Goal: Task Accomplishment & Management: Use online tool/utility

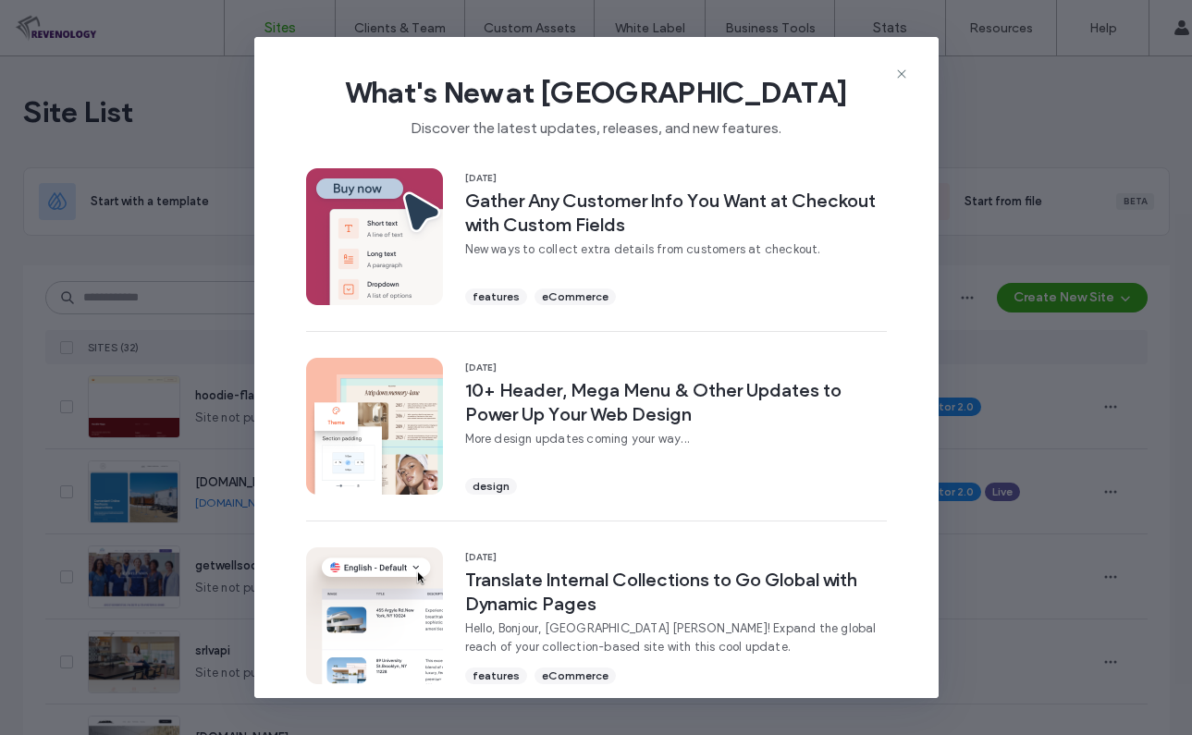
click at [904, 73] on icon at bounding box center [901, 74] width 15 height 15
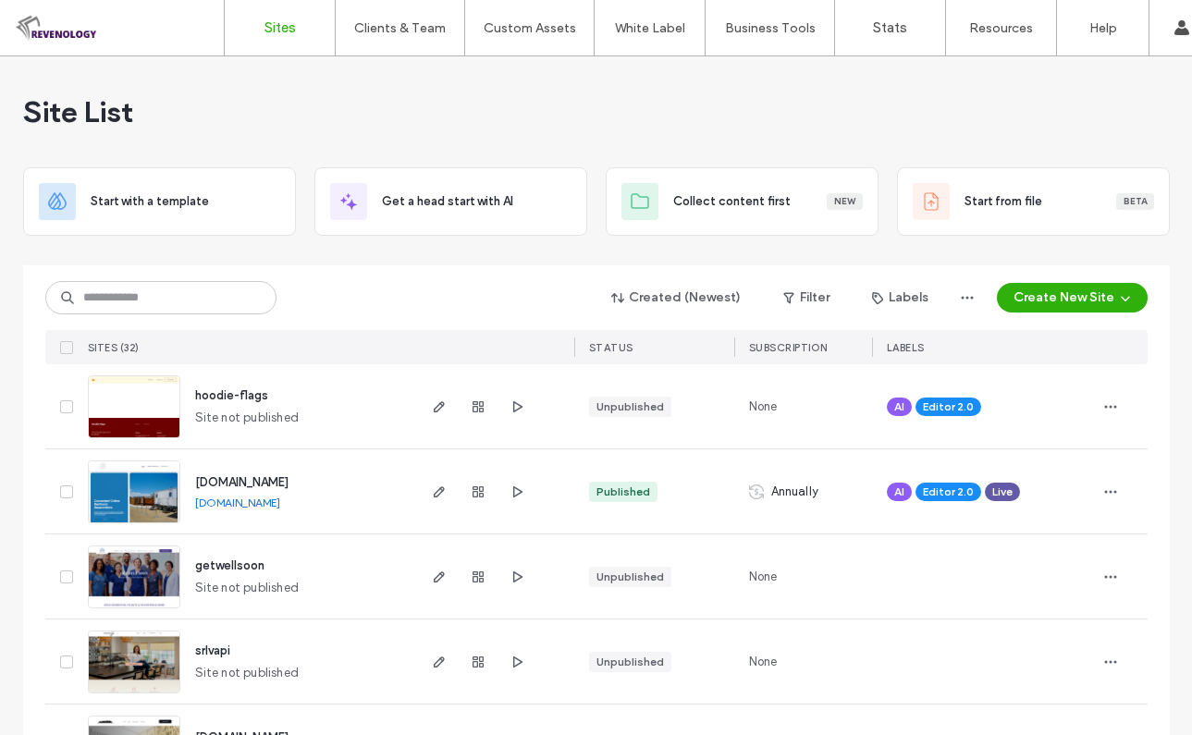
click at [437, 135] on div "Site List" at bounding box center [596, 111] width 1147 height 111
click at [550, 129] on div "Site List" at bounding box center [596, 111] width 1147 height 111
click at [769, 103] on div "Site List" at bounding box center [596, 111] width 1147 height 111
click at [119, 295] on input at bounding box center [160, 297] width 231 height 33
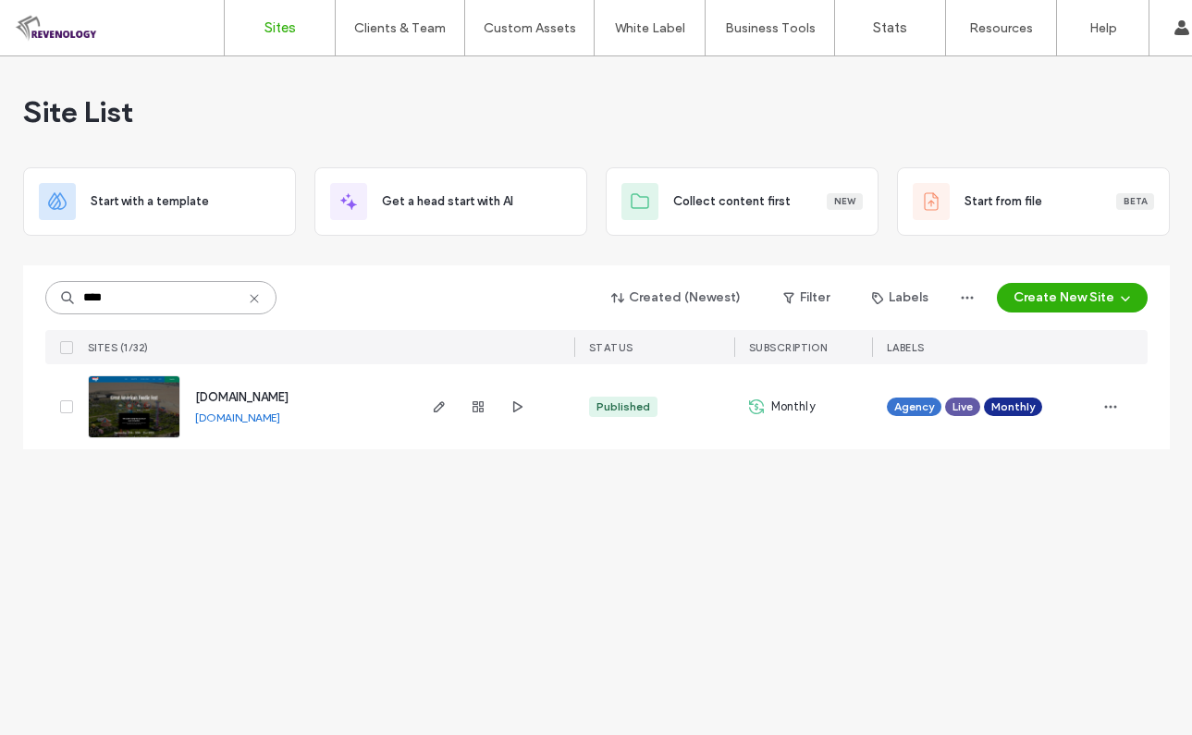
type input "****"
click at [104, 438] on div "www.greatamericanfoodiefest.com www.greatamericanfoodiefest.com" at bounding box center [246, 406] width 333 height 85
click at [106, 437] on img at bounding box center [134, 439] width 91 height 126
click at [133, 412] on img at bounding box center [134, 439] width 91 height 126
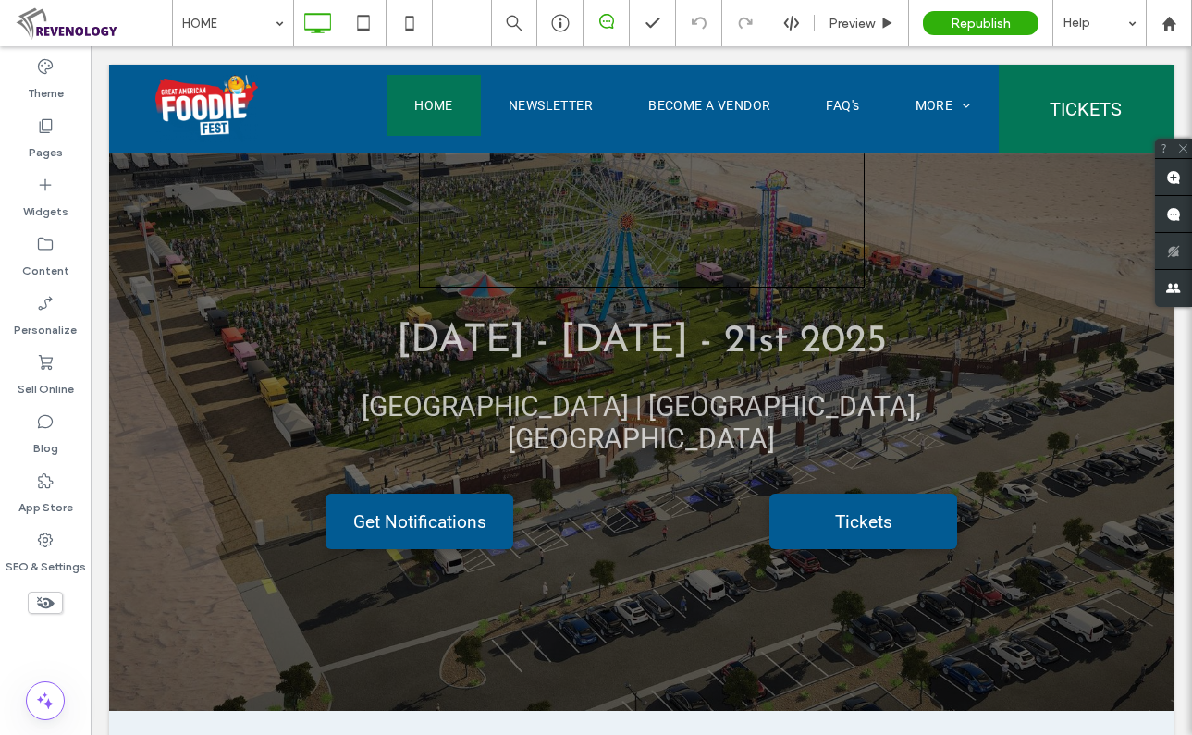
scroll to position [555, 0]
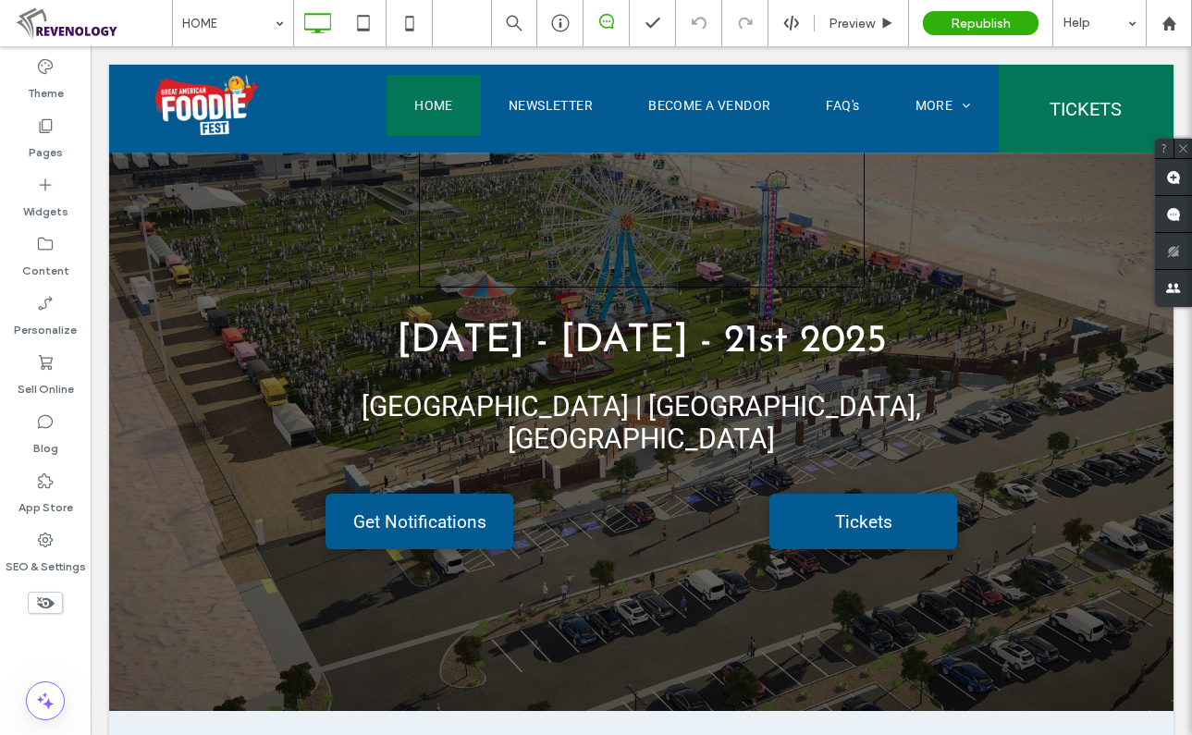
click at [44, 130] on use at bounding box center [46, 126] width 13 height 14
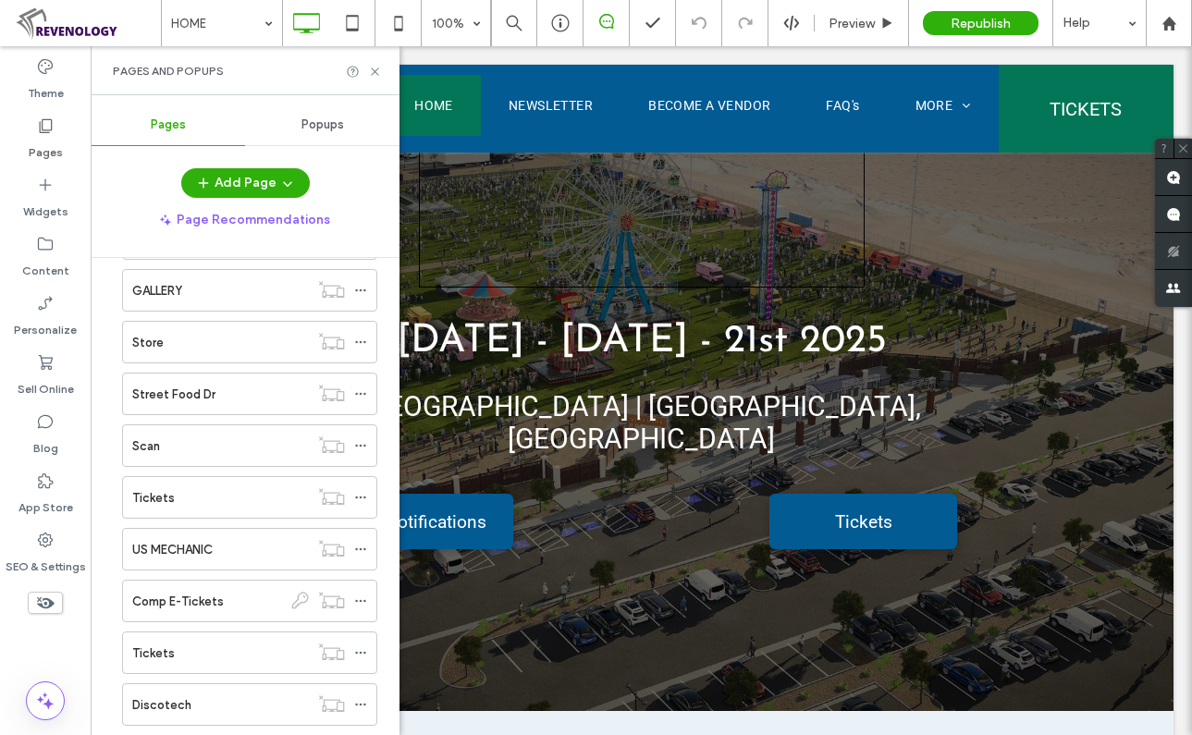
scroll to position [1102, 0]
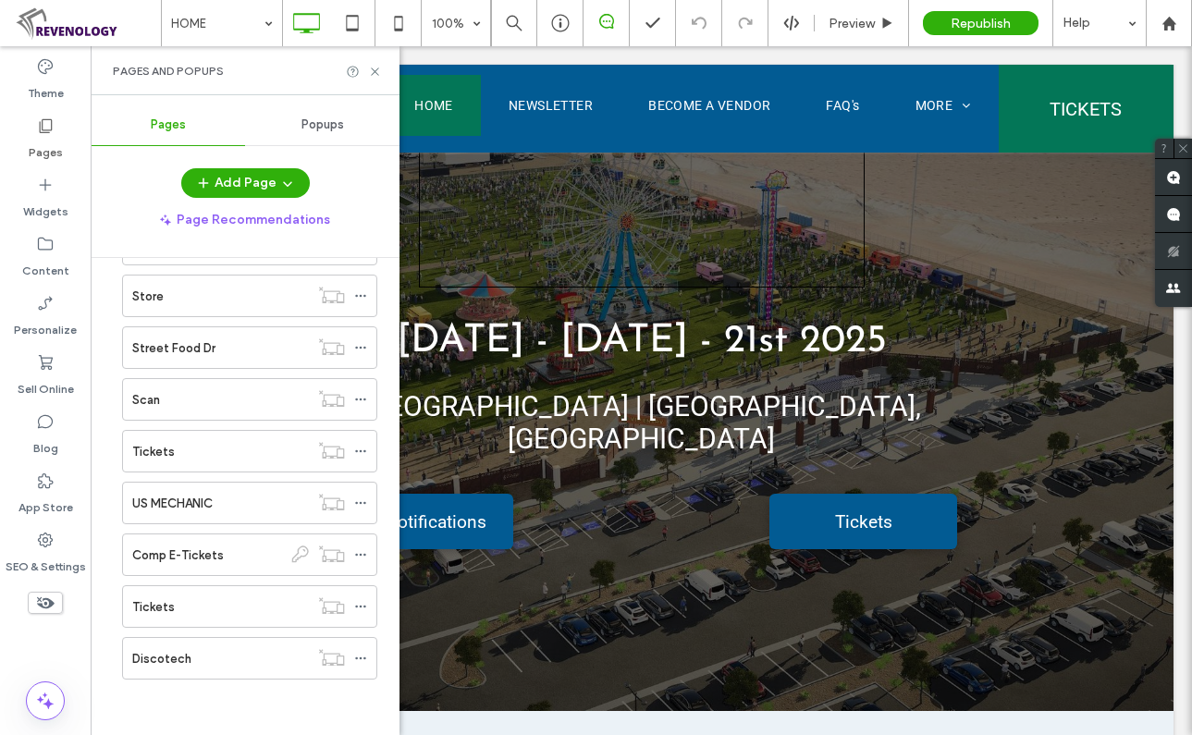
click at [210, 451] on div "Tickets" at bounding box center [220, 451] width 177 height 19
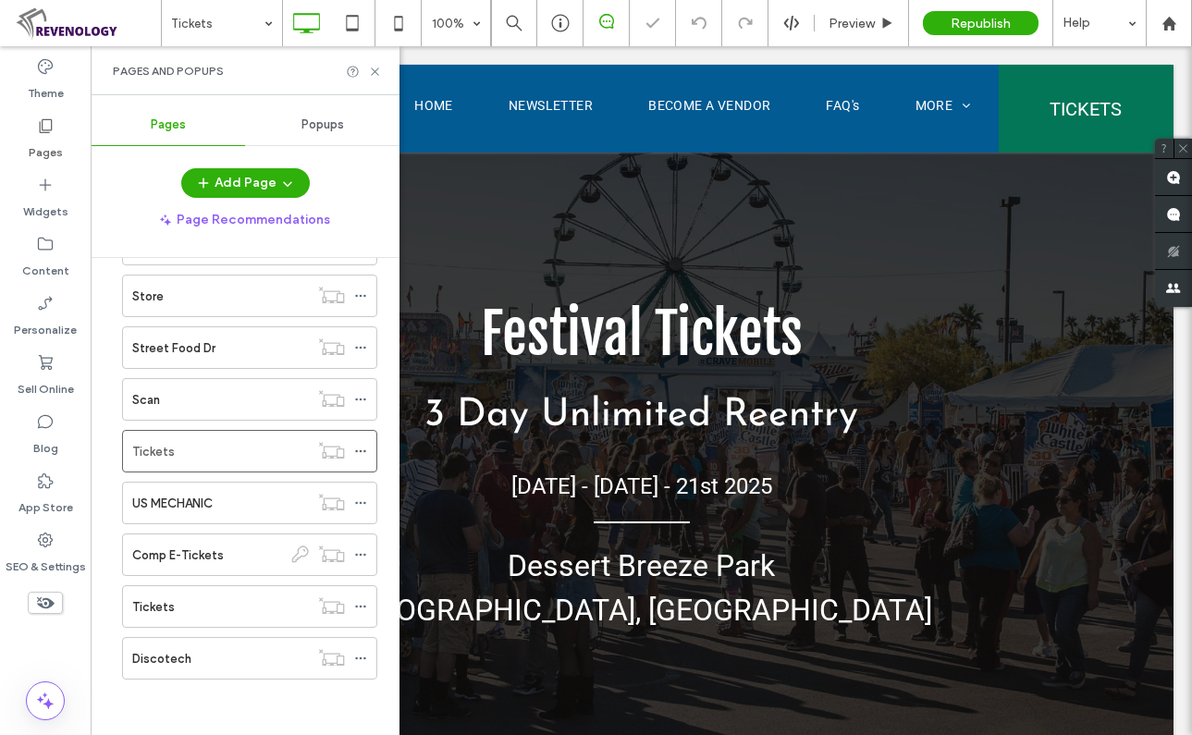
click at [369, 70] on icon at bounding box center [375, 72] width 14 height 14
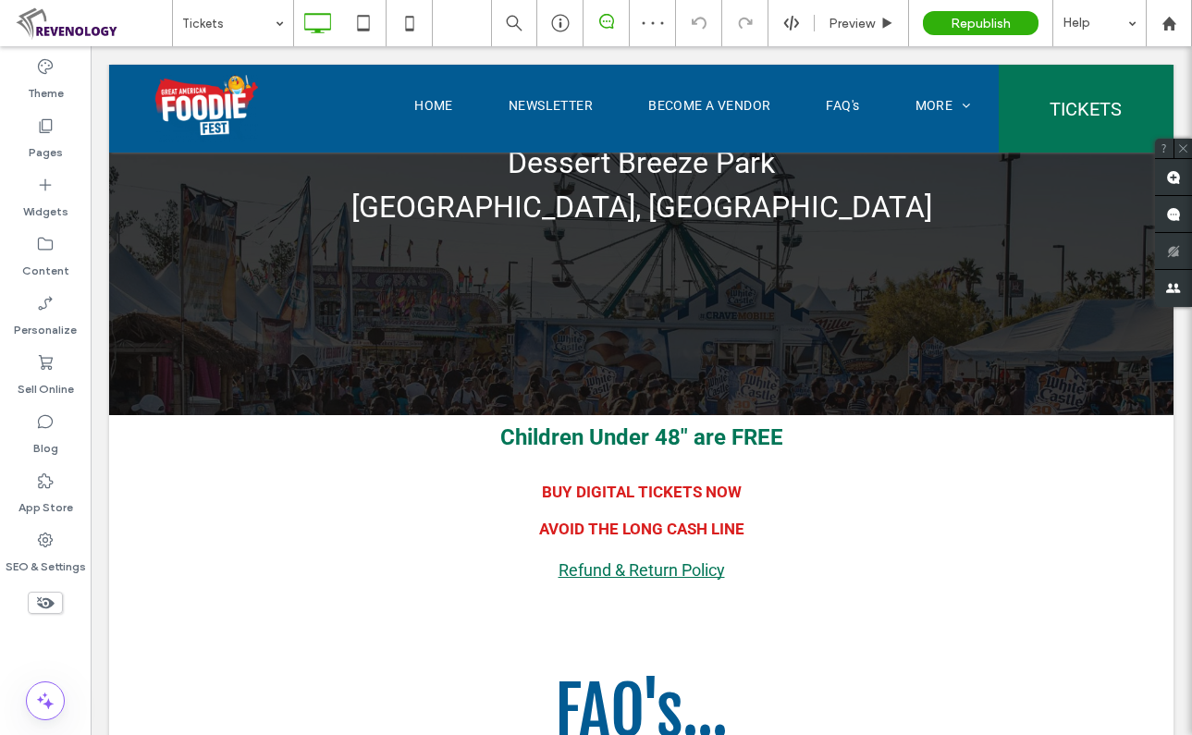
scroll to position [462, 0]
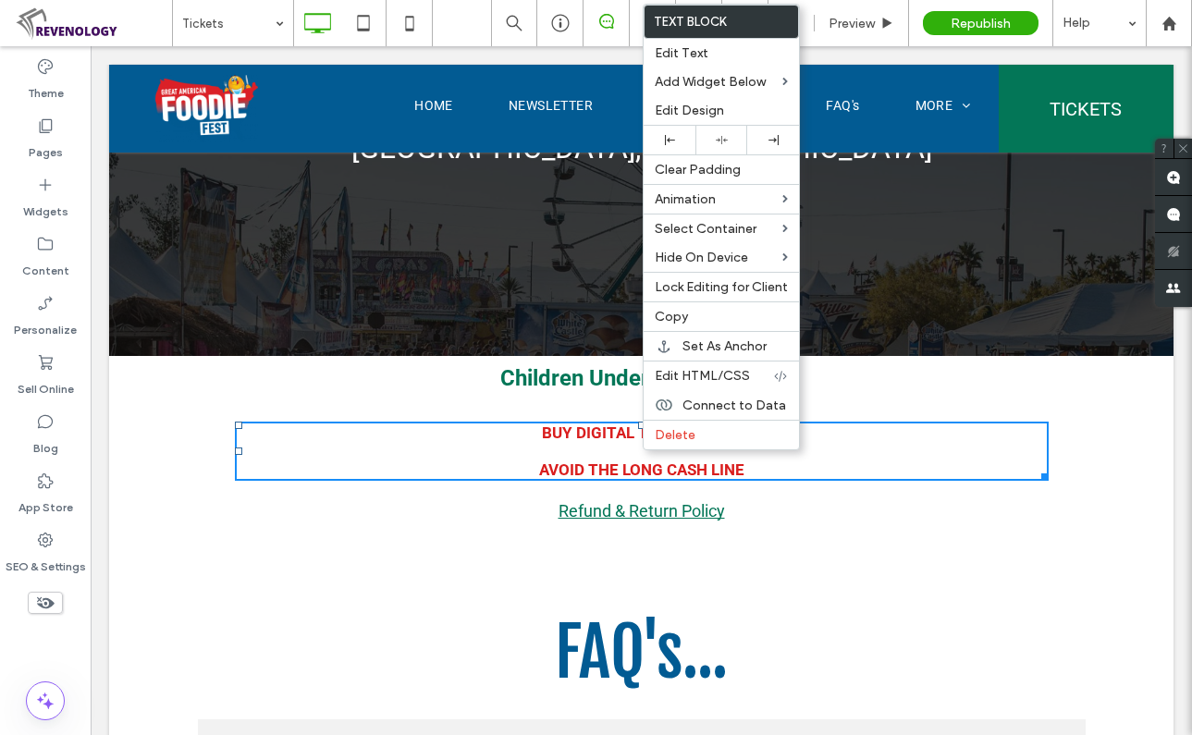
click at [54, 601] on icon at bounding box center [45, 603] width 20 height 20
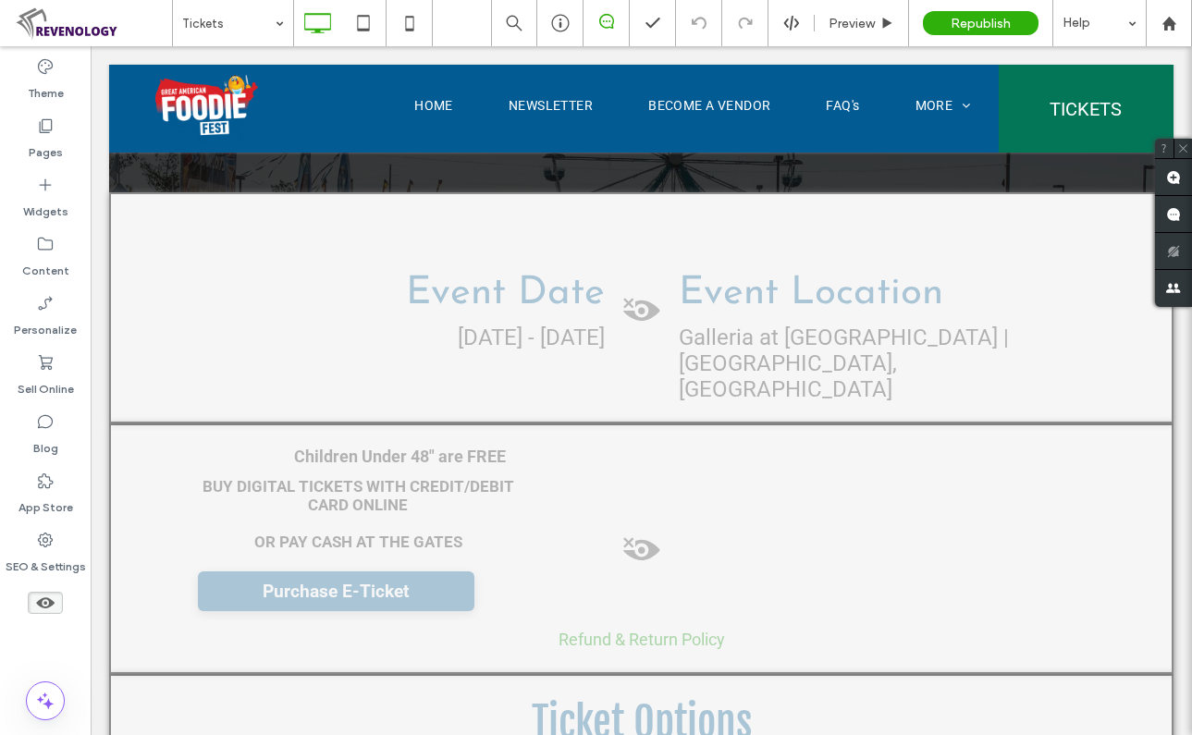
scroll to position [740, 0]
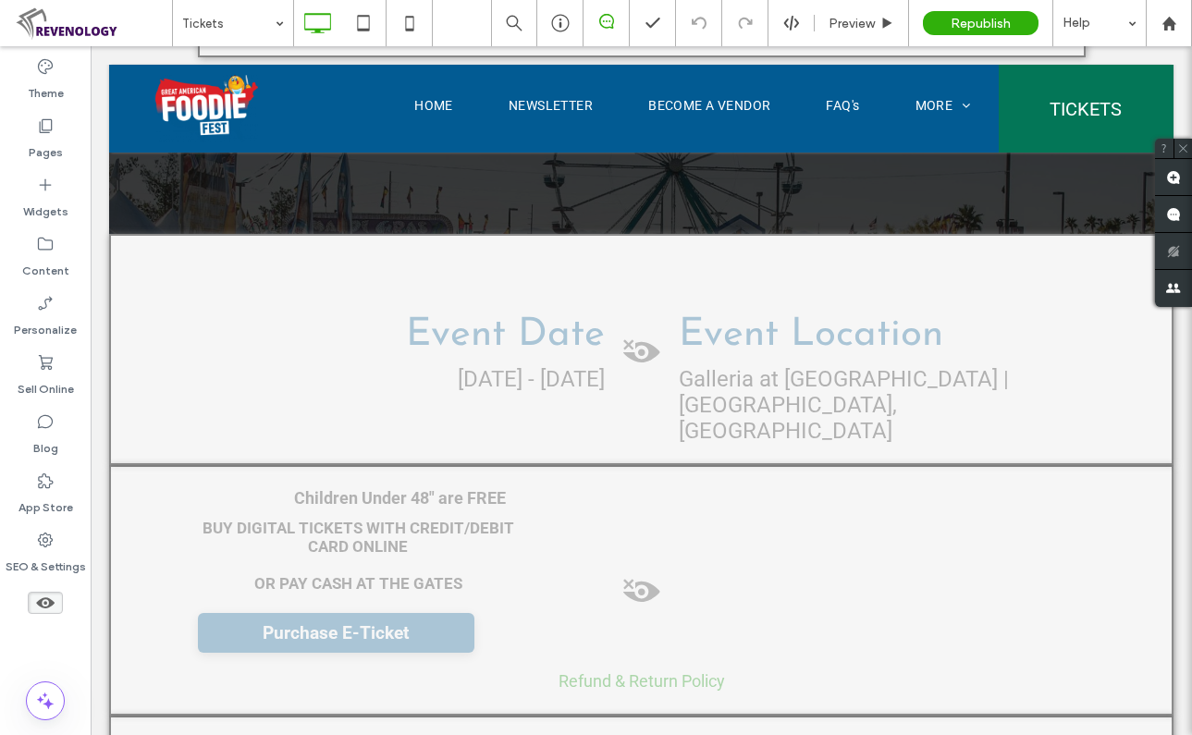
click at [641, 344] on span at bounding box center [641, 356] width 1061 height 37
click at [670, 366] on button "Yes" at bounding box center [666, 367] width 57 height 23
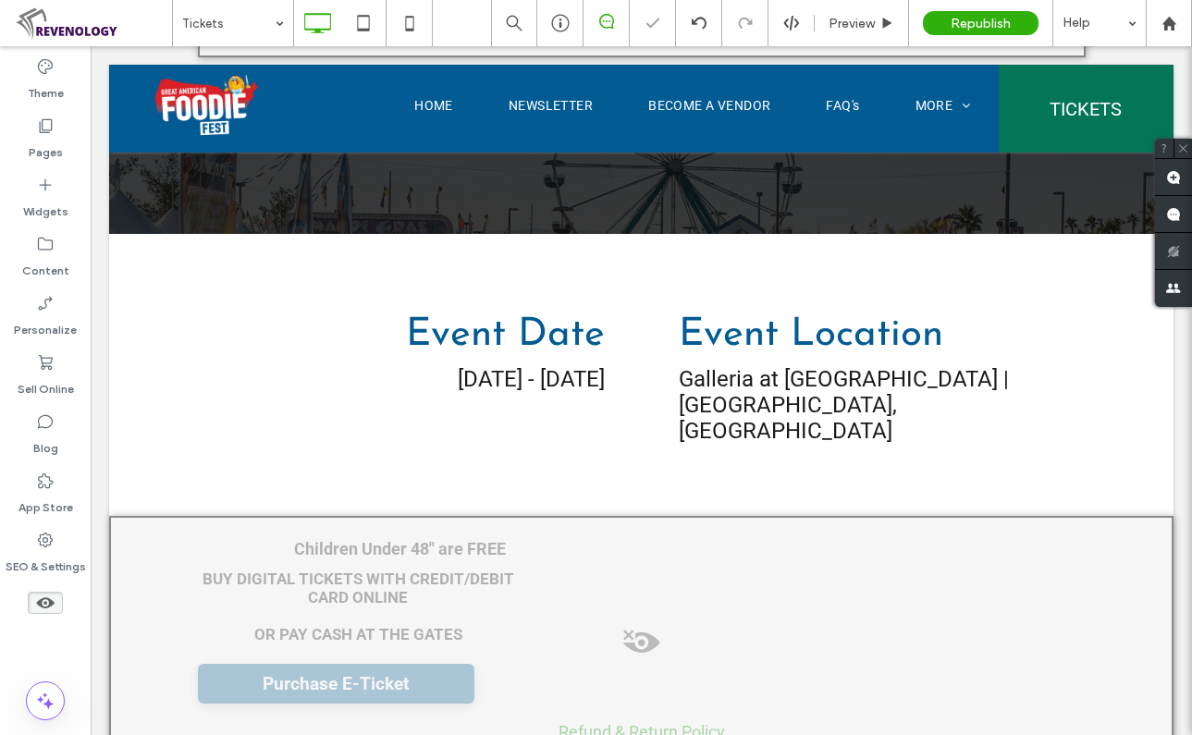
click at [126, 241] on div at bounding box center [132, 249] width 46 height 30
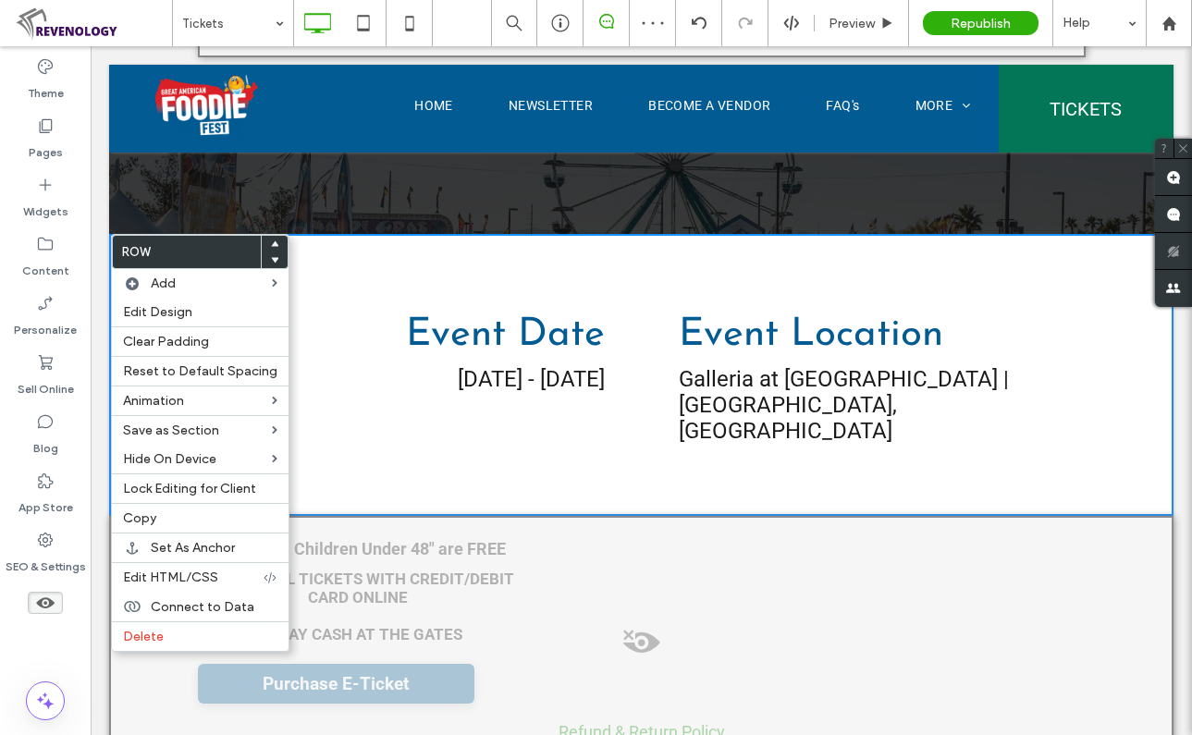
click at [207, 640] on label "Delete" at bounding box center [200, 637] width 154 height 16
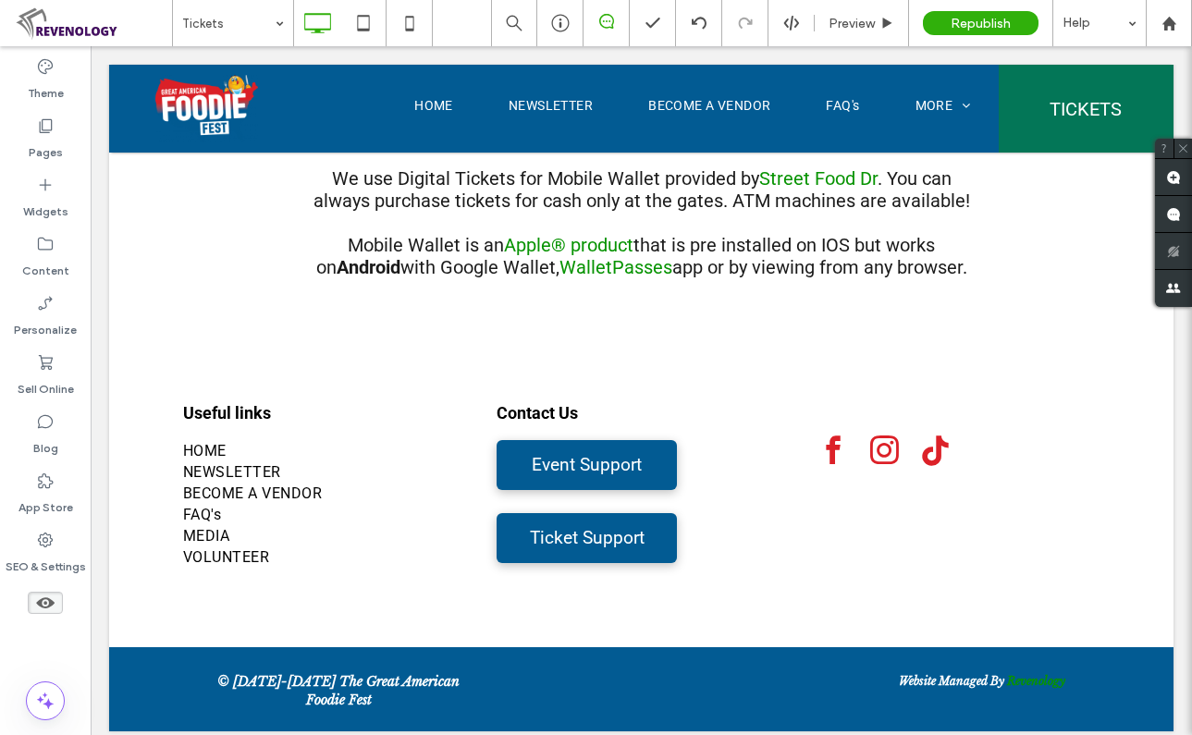
scroll to position [2761, 0]
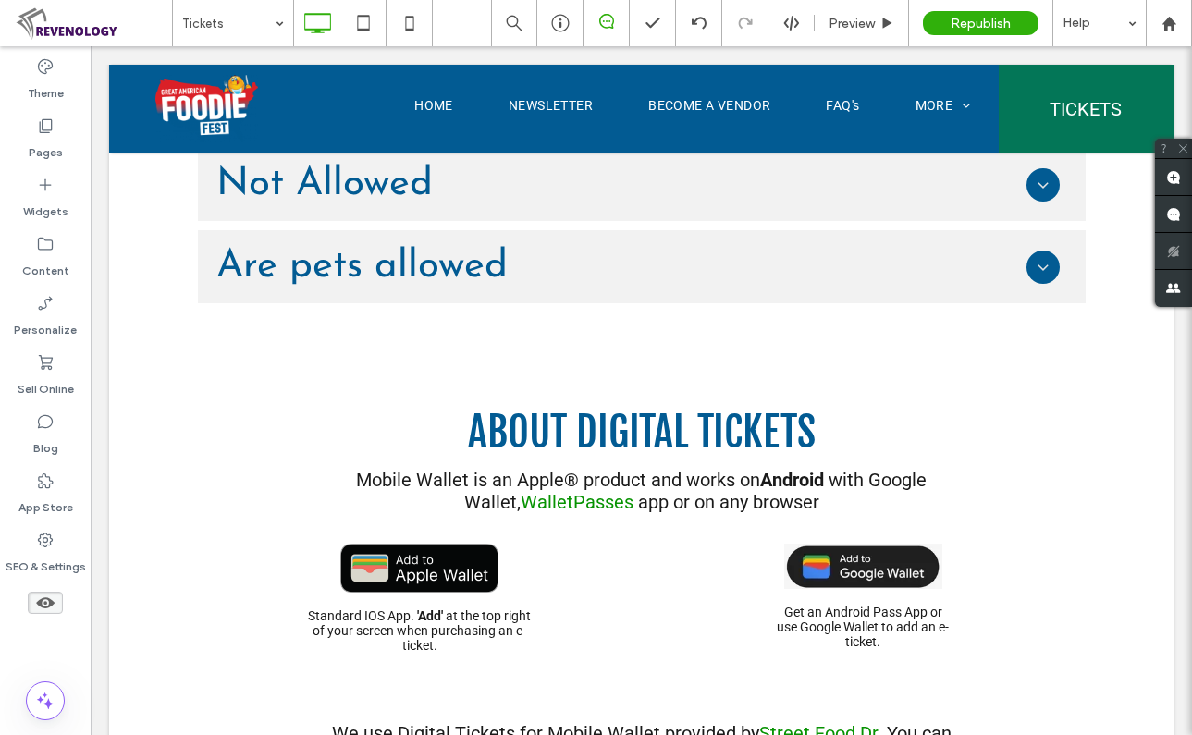
drag, startPoint x: 48, startPoint y: 604, endPoint x: 131, endPoint y: 505, distance: 129.3
click at [48, 604] on icon at bounding box center [45, 603] width 20 height 20
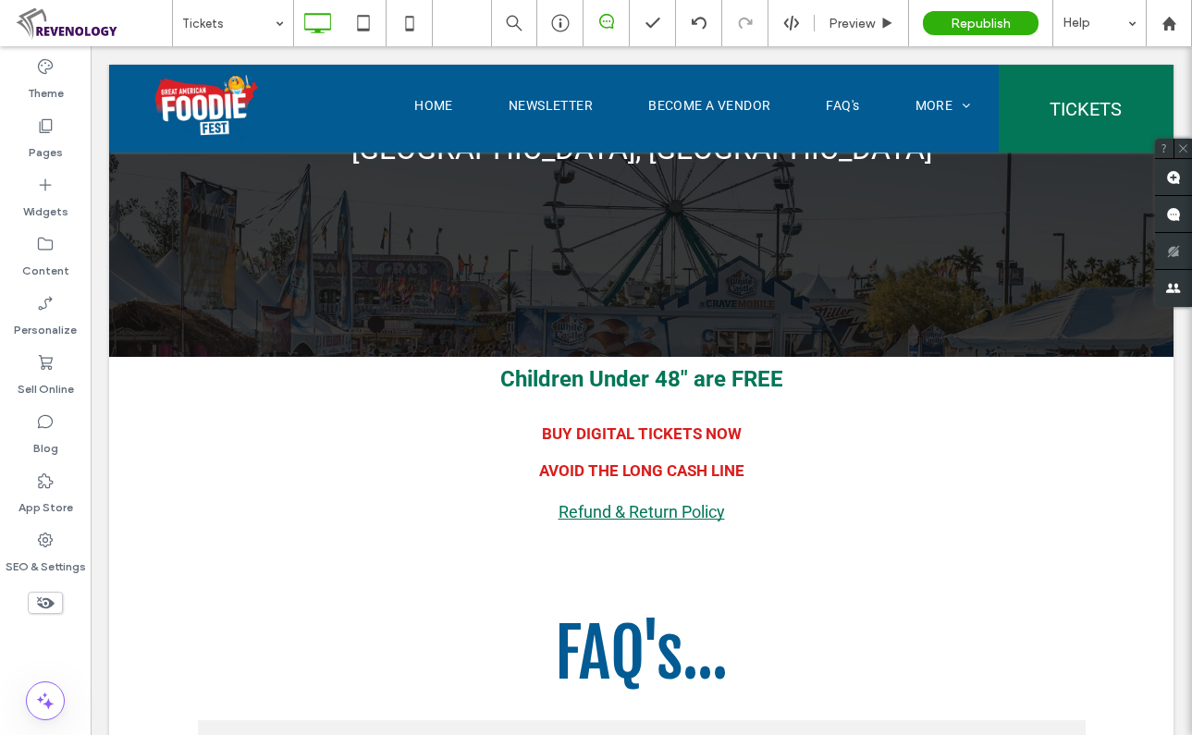
scroll to position [462, 0]
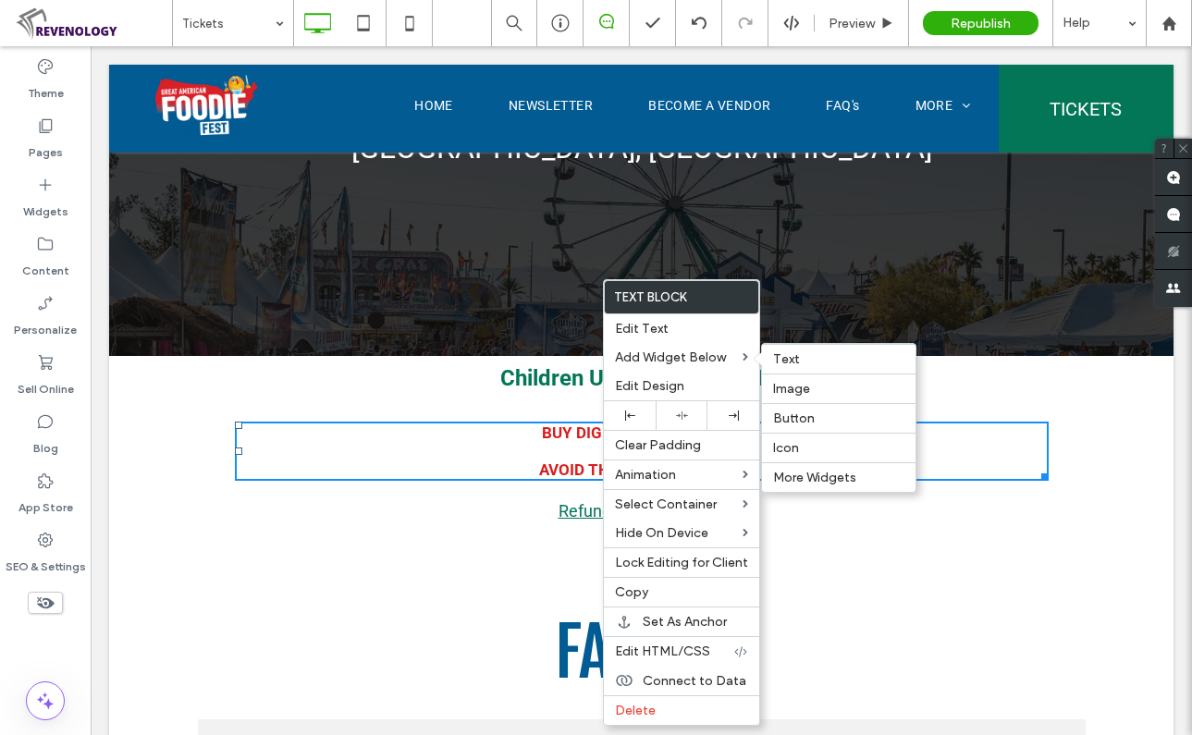
click at [837, 485] on span "More Widgets" at bounding box center [814, 478] width 83 height 16
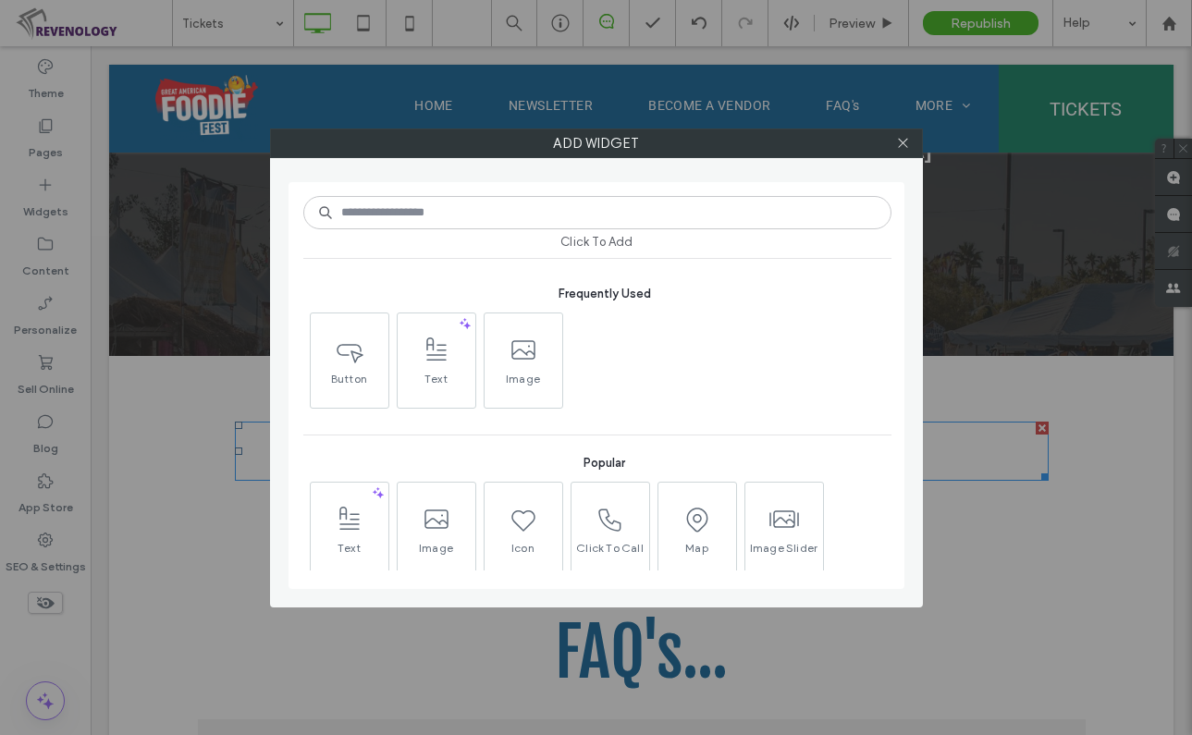
click at [508, 224] on input at bounding box center [597, 212] width 588 height 33
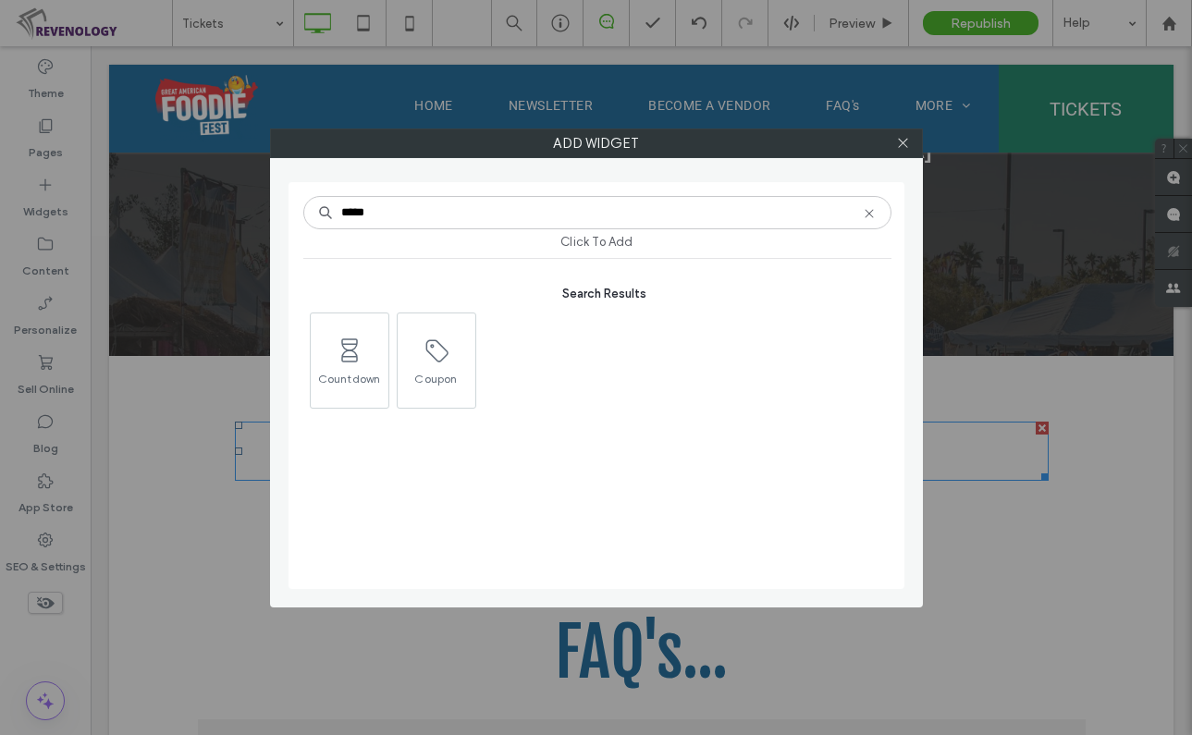
type input "*****"
click at [344, 351] on icon at bounding box center [350, 351] width 30 height 30
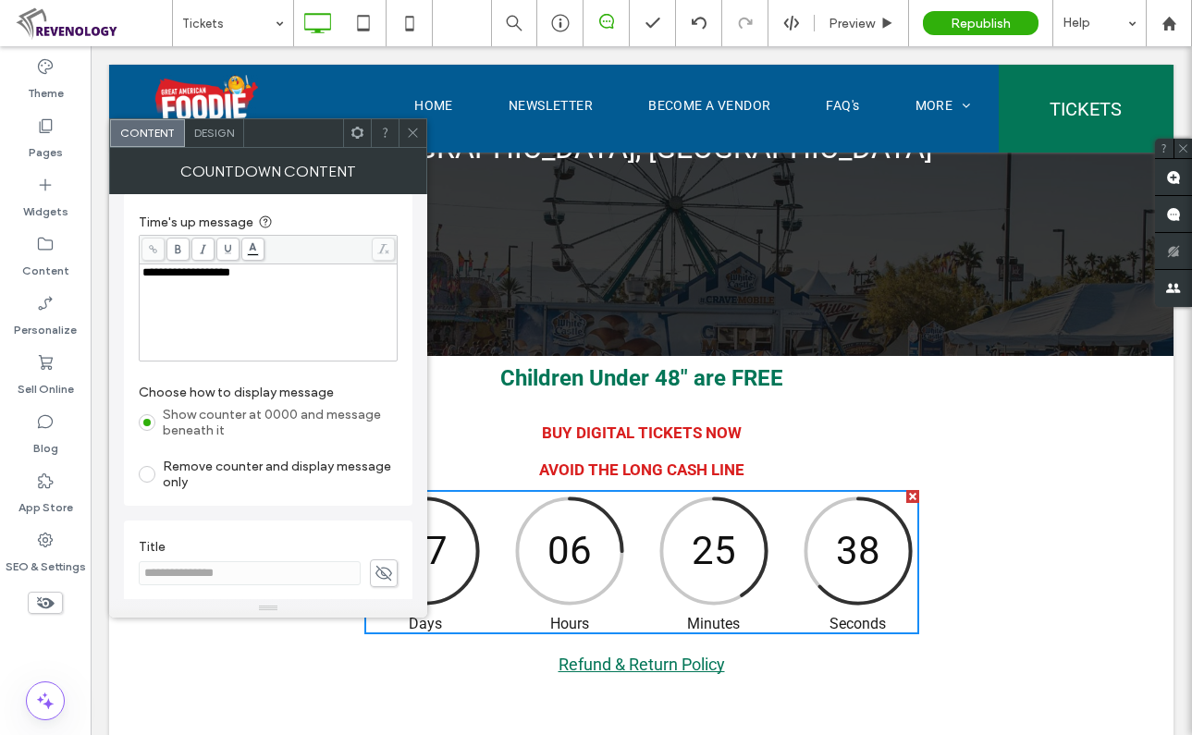
scroll to position [225, 0]
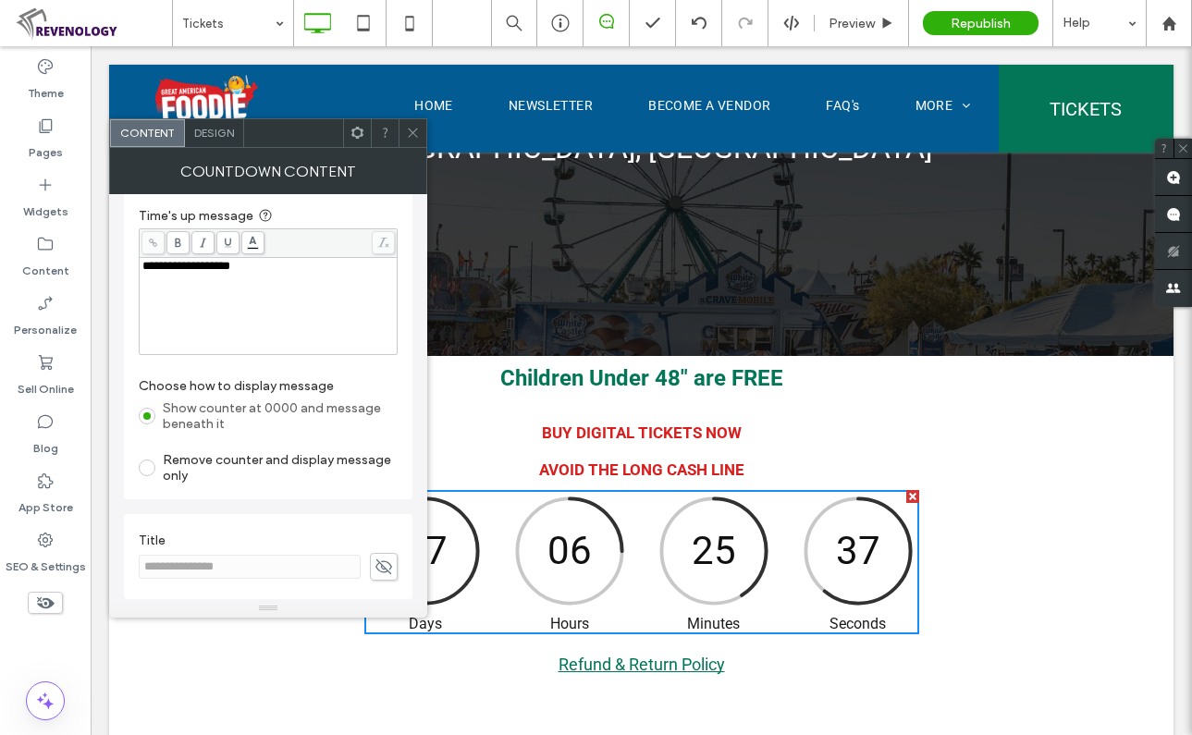
click at [372, 565] on span at bounding box center [384, 567] width 28 height 28
click at [388, 571] on use at bounding box center [383, 566] width 17 height 15
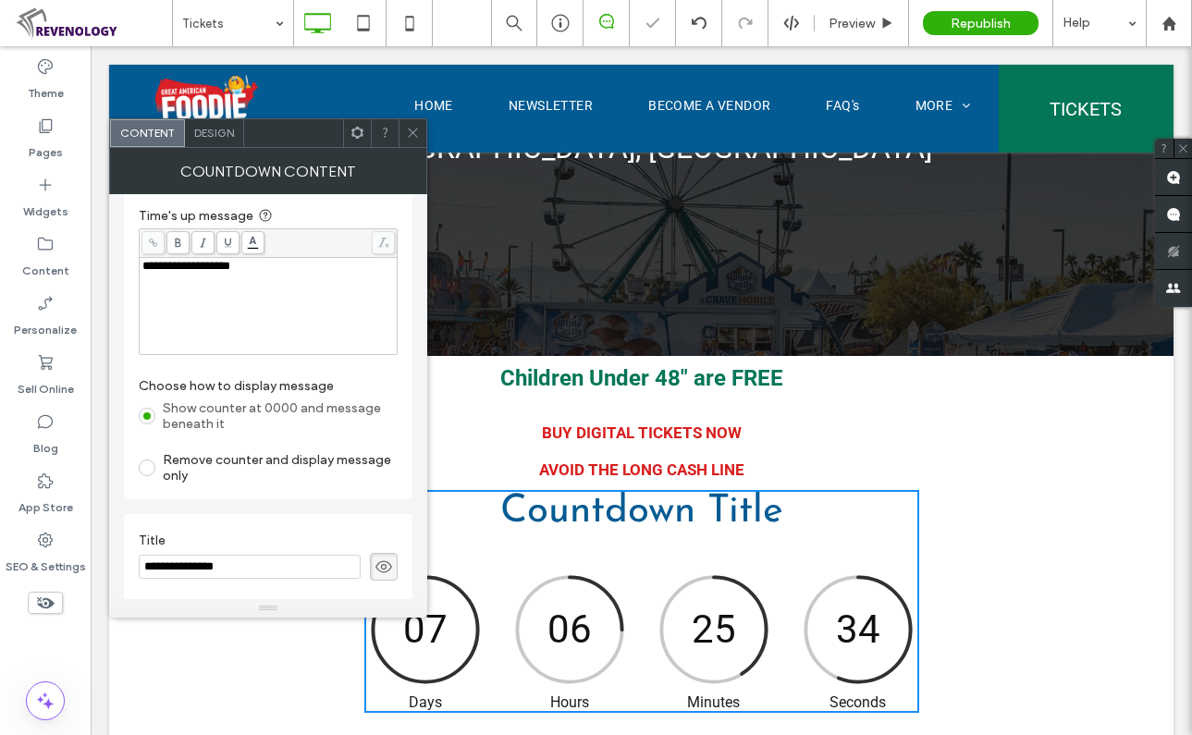
drag, startPoint x: 260, startPoint y: 565, endPoint x: 133, endPoint y: 570, distance: 126.8
click at [133, 570] on div "**********" at bounding box center [268, 556] width 289 height 85
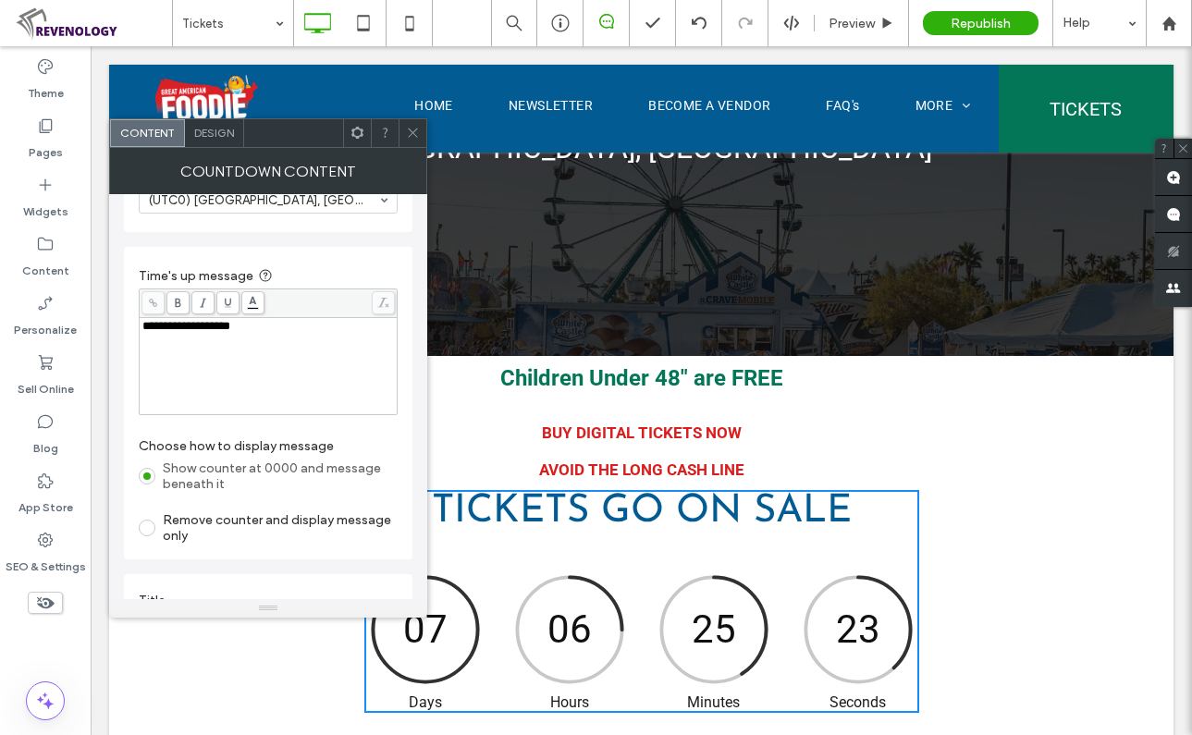
scroll to position [132, 0]
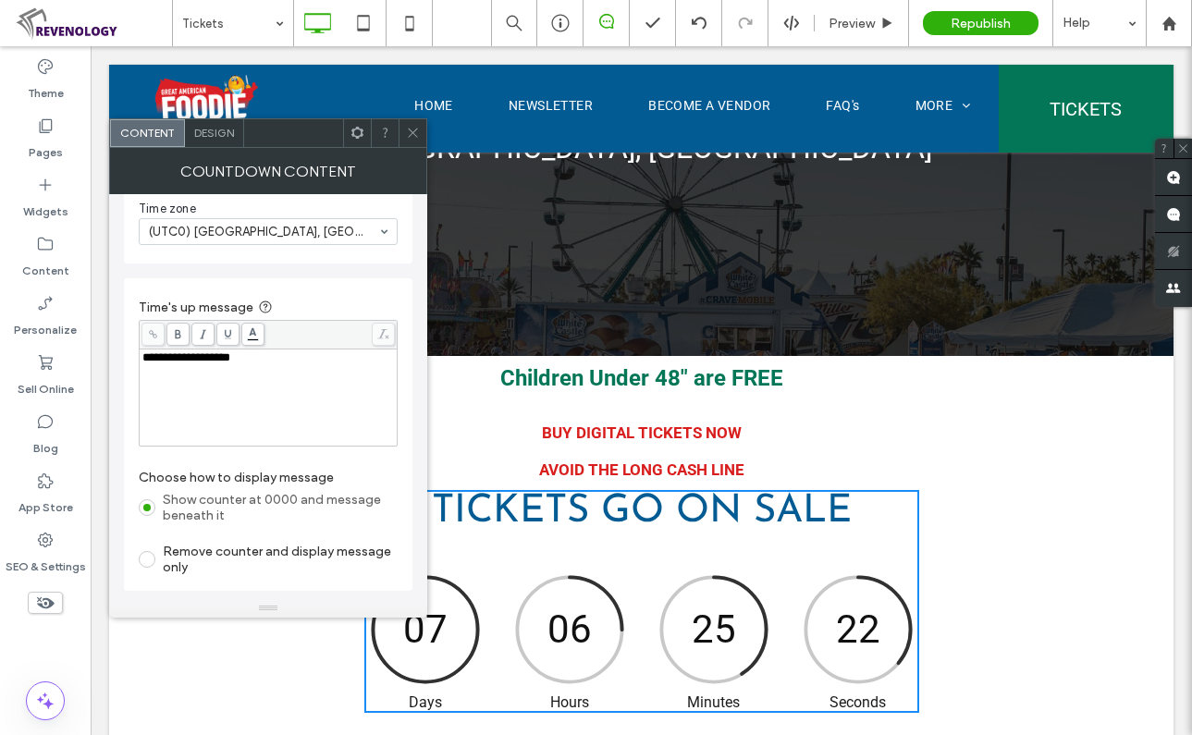
type input "**********"
click at [260, 364] on div "**********" at bounding box center [268, 357] width 252 height 13
drag, startPoint x: 266, startPoint y: 362, endPoint x: 123, endPoint y: 355, distance: 143.5
click at [123, 355] on div "**********" at bounding box center [268, 396] width 318 height 405
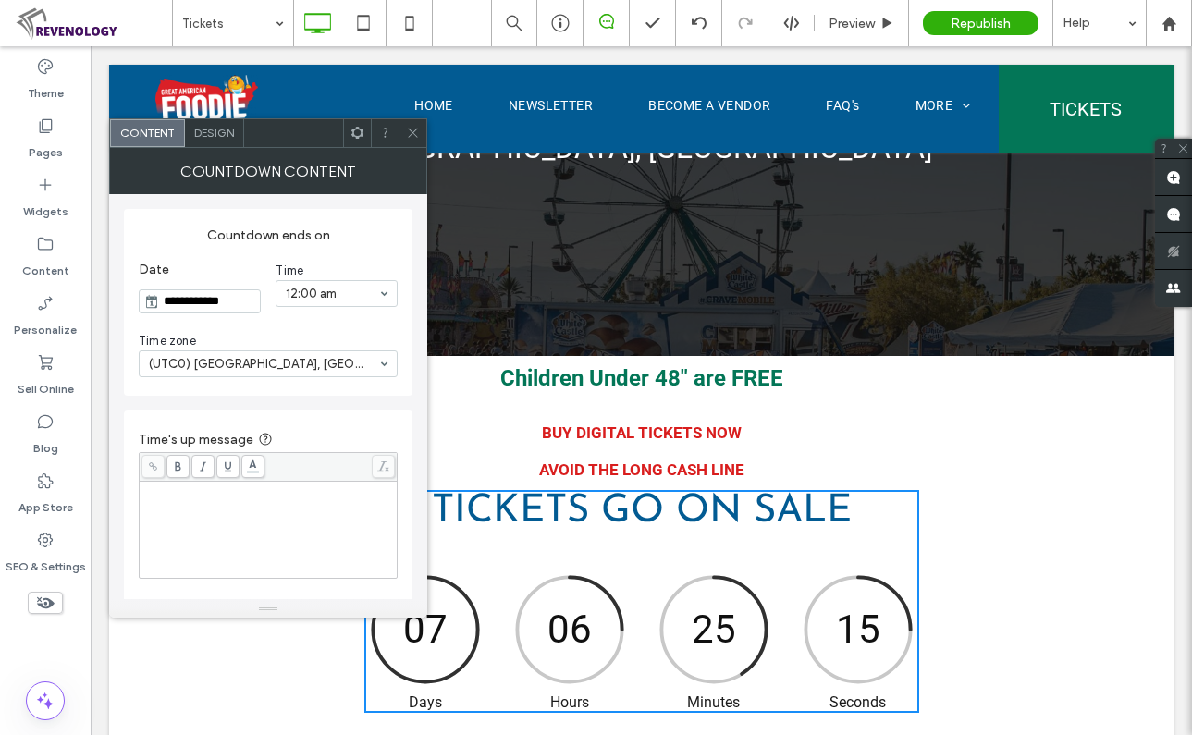
click at [257, 307] on input "**********" at bounding box center [209, 301] width 101 height 22
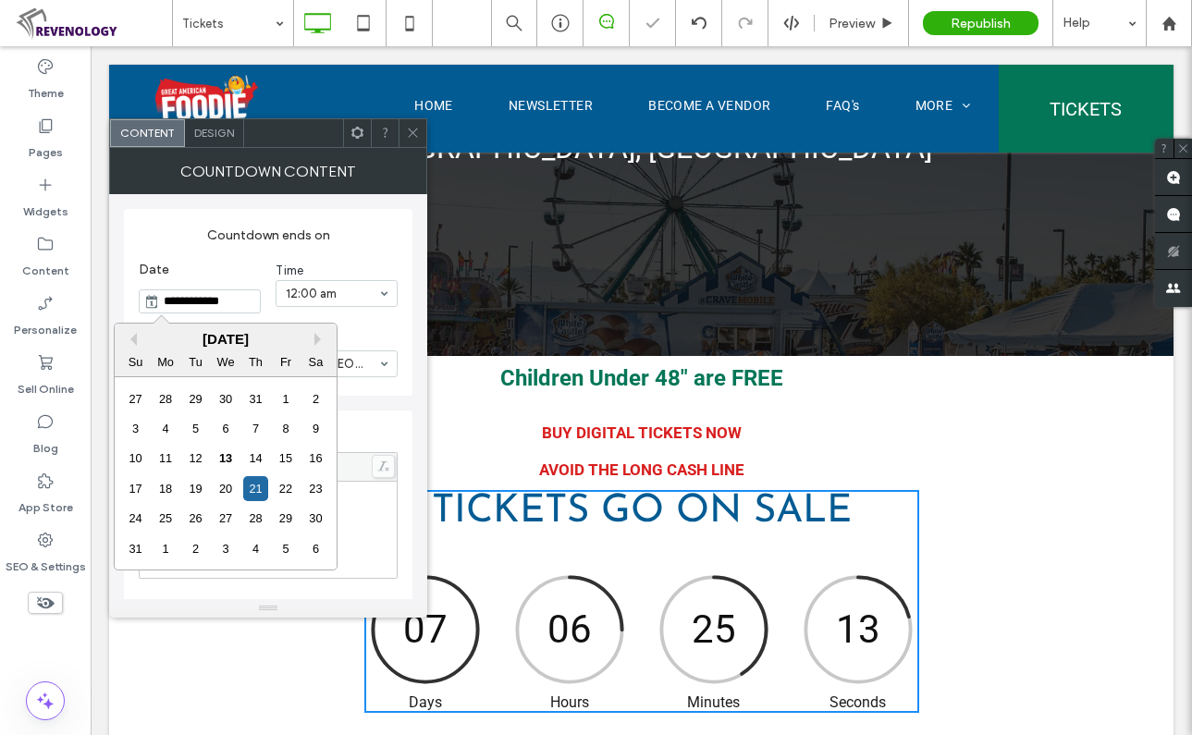
click at [279, 482] on div "22" at bounding box center [285, 488] width 25 height 25
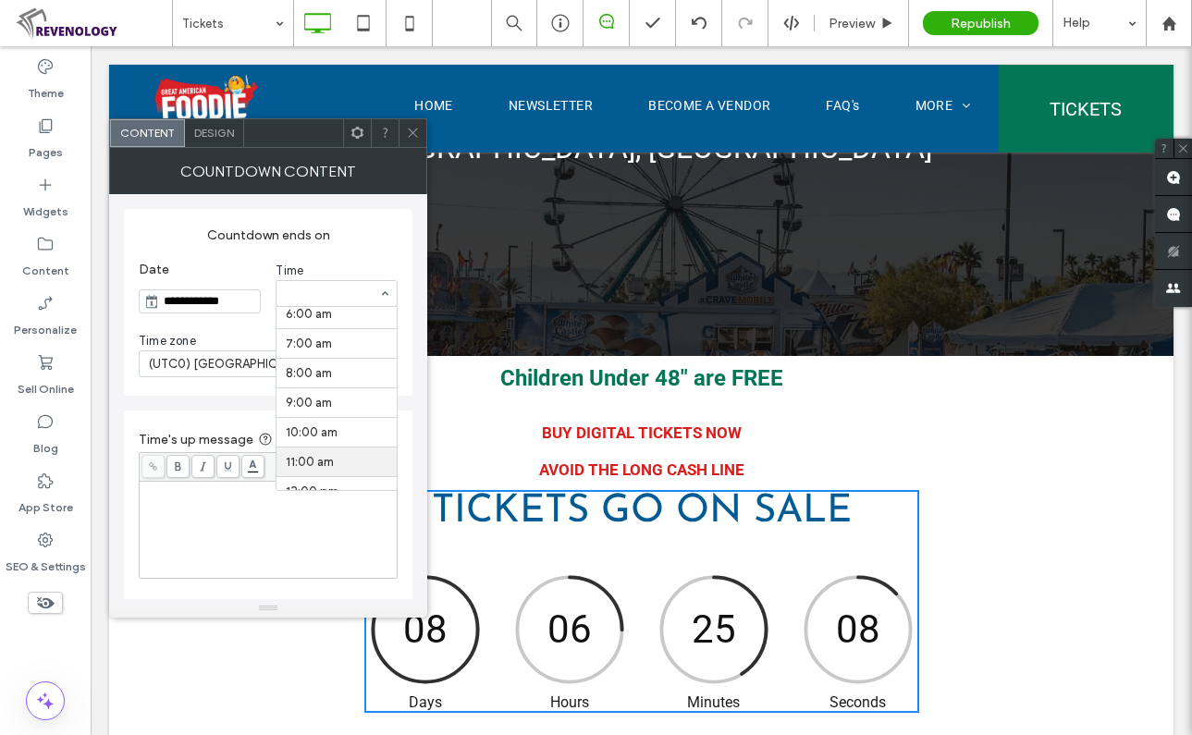
scroll to position [277, 0]
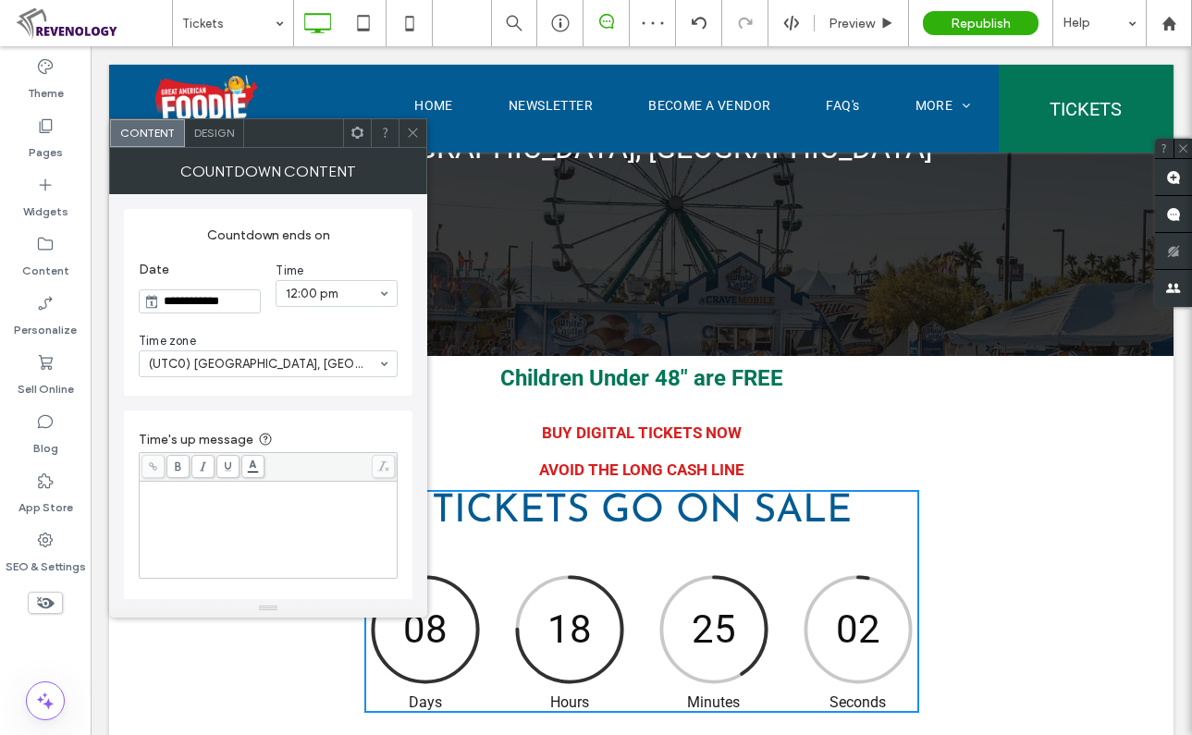
click at [232, 298] on input "**********" at bounding box center [209, 301] width 101 height 22
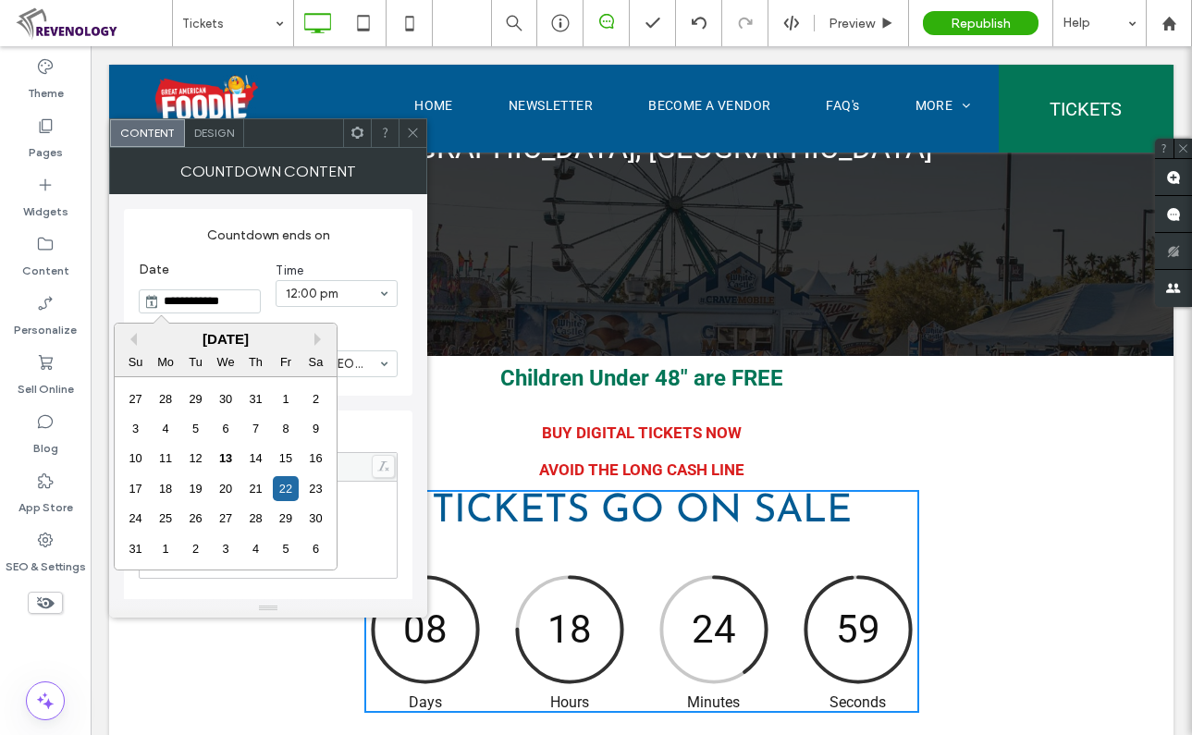
click at [286, 461] on div "15" at bounding box center [285, 458] width 25 height 25
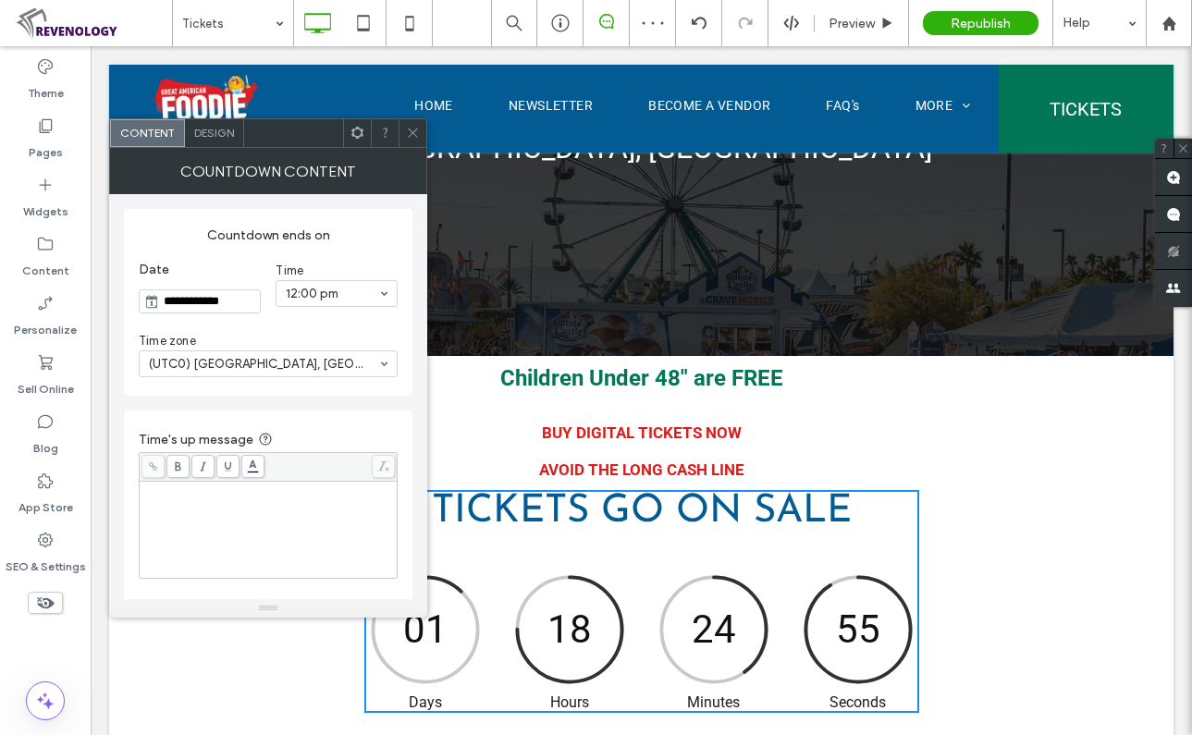
click at [216, 303] on input "**********" at bounding box center [209, 301] width 101 height 22
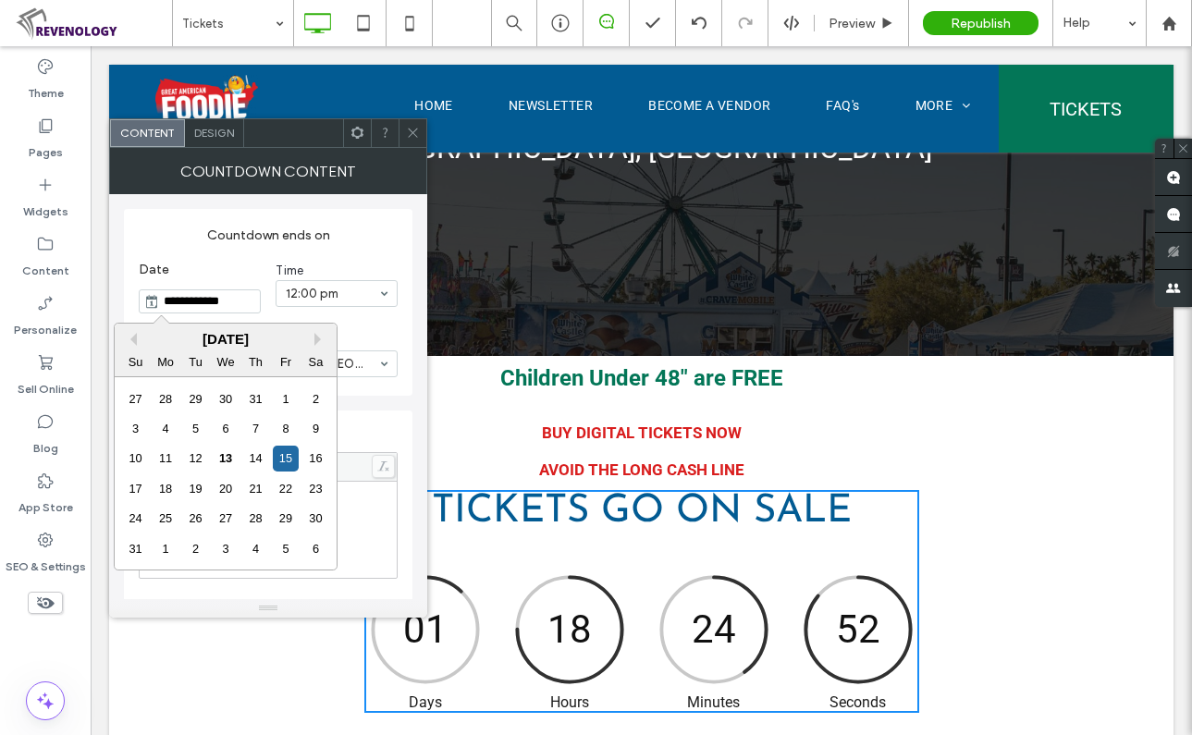
click at [139, 489] on div "17" at bounding box center [135, 488] width 25 height 25
click at [217, 304] on input "**********" at bounding box center [209, 301] width 101 height 22
click at [285, 486] on div "22" at bounding box center [285, 488] width 25 height 25
type input "**********"
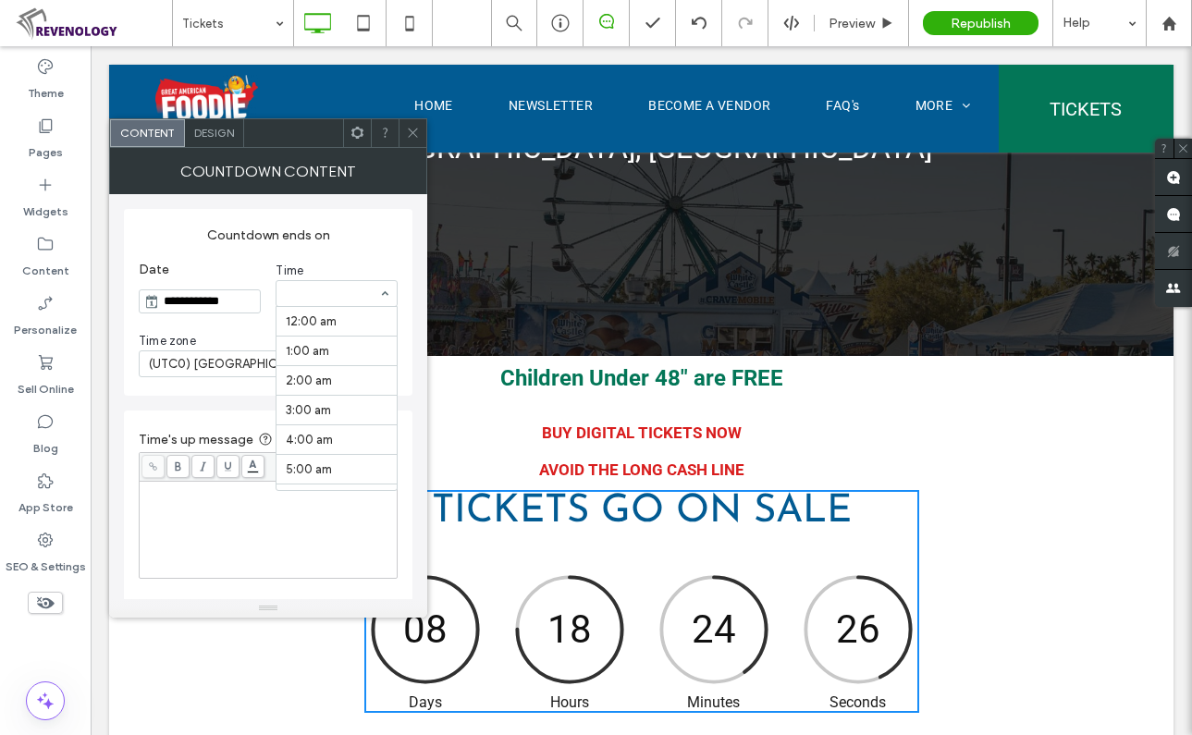
scroll to position [355, 0]
click at [410, 135] on icon at bounding box center [413, 133] width 14 height 14
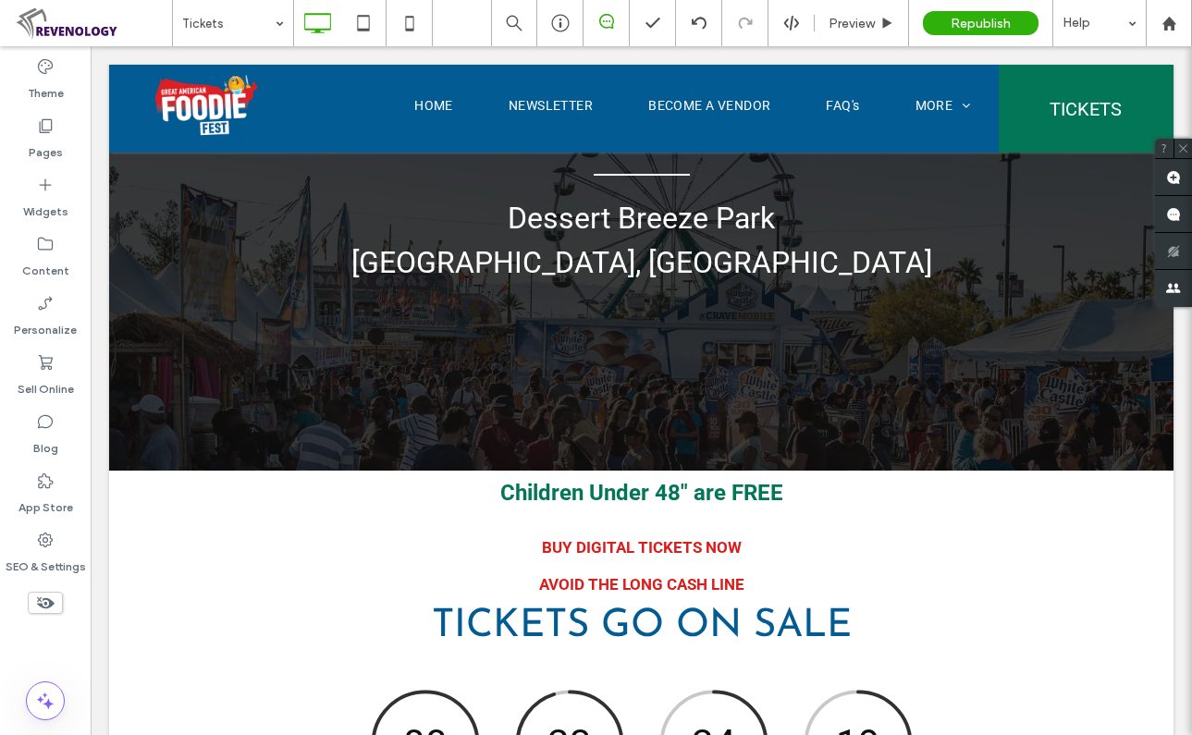
scroll to position [370, 0]
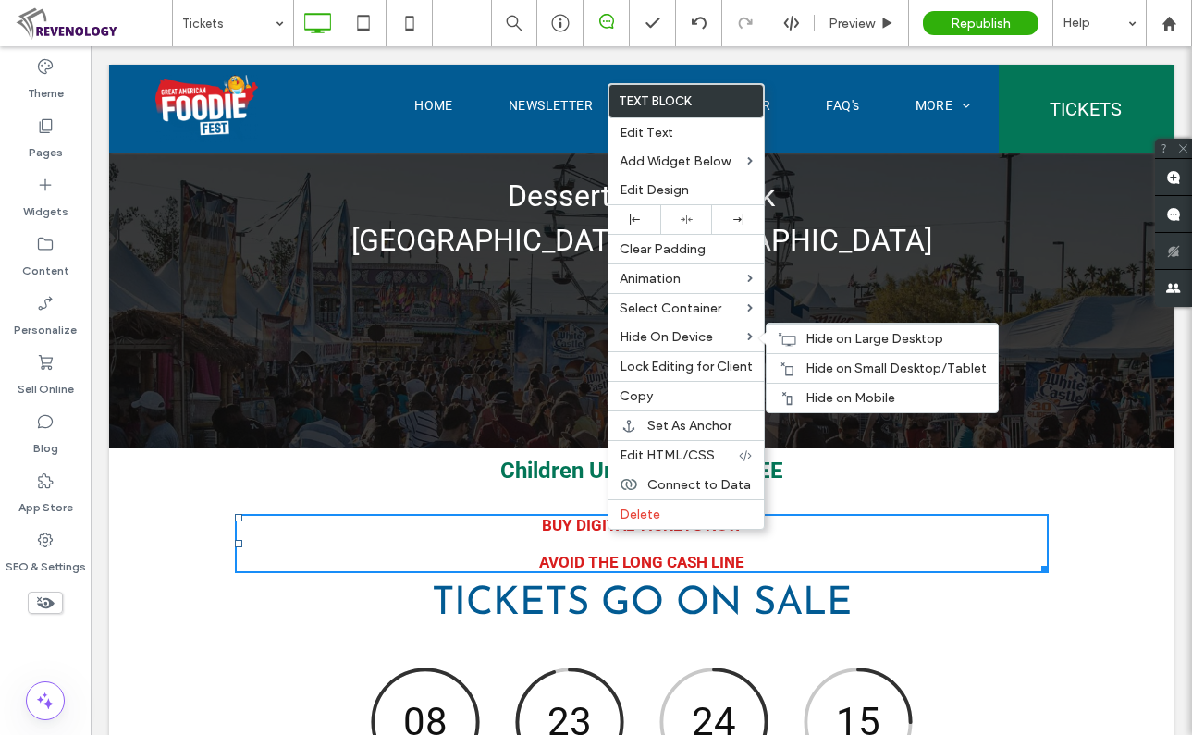
click at [833, 396] on span "Hide on Mobile" at bounding box center [851, 398] width 90 height 16
click at [824, 369] on span "Hide on Small Desktop/Tablet" at bounding box center [896, 369] width 181 height 16
click at [822, 337] on span "Hide on Large Desktop" at bounding box center [875, 339] width 138 height 16
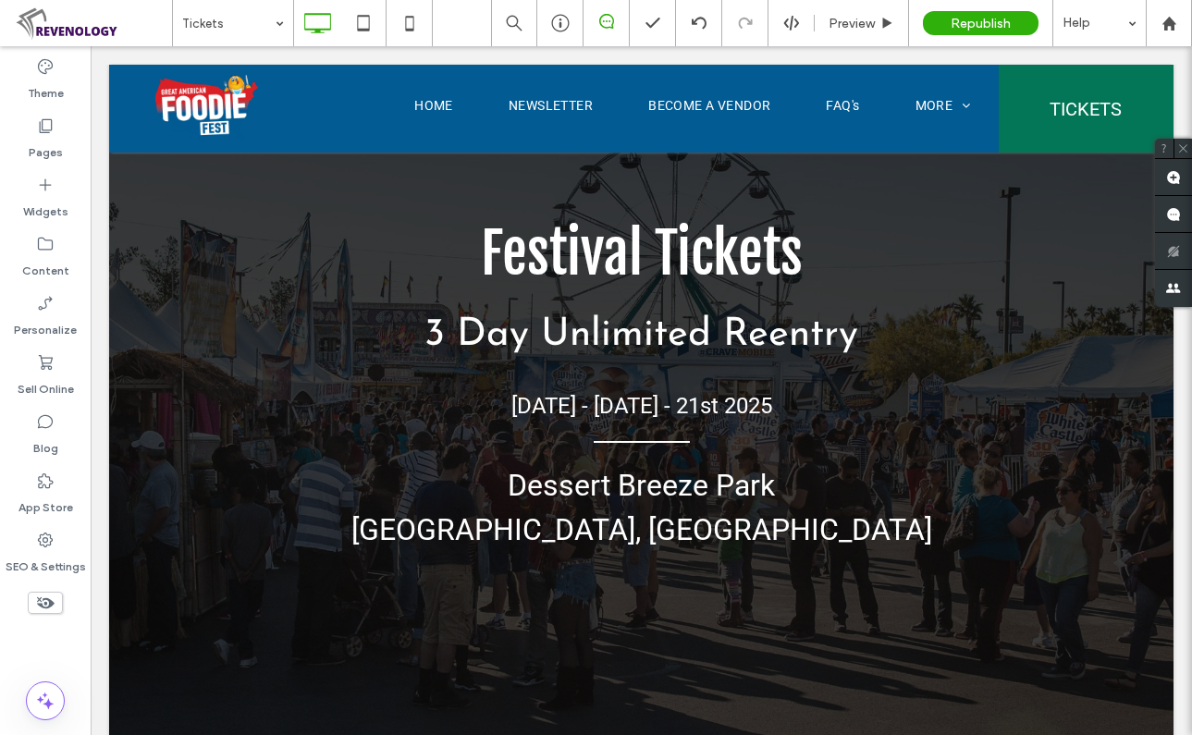
scroll to position [0, 0]
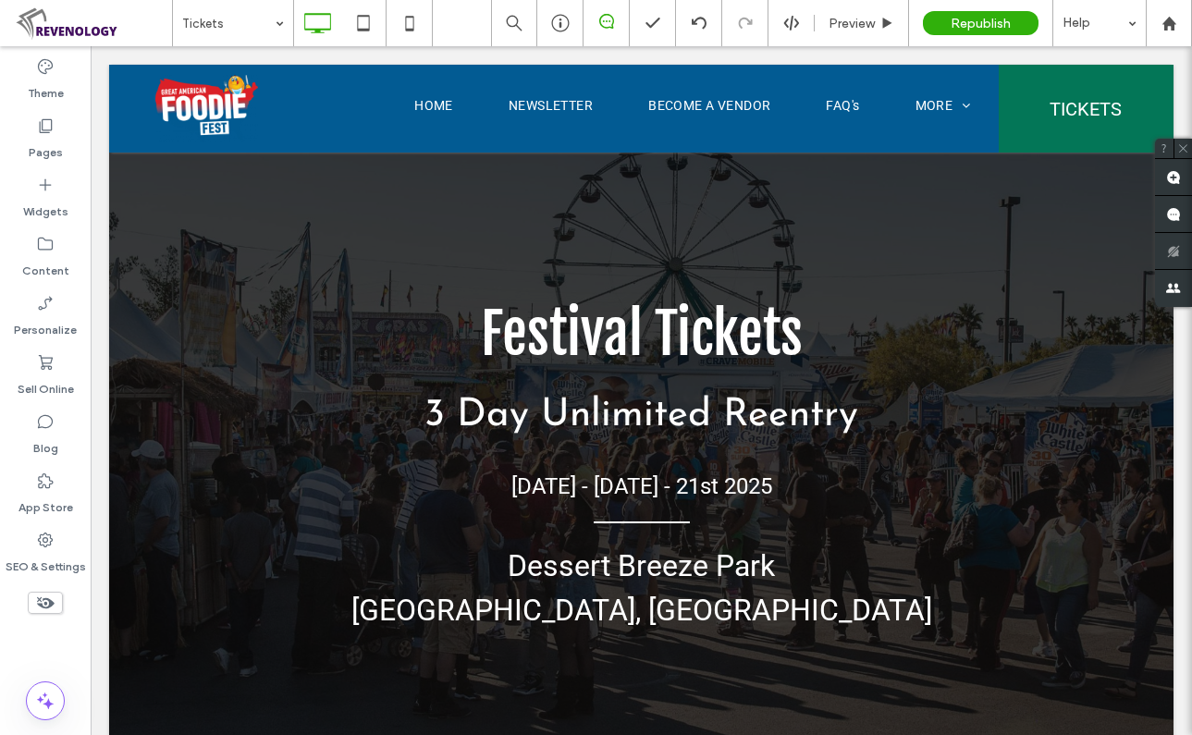
click at [32, 130] on div "Pages" at bounding box center [45, 138] width 91 height 59
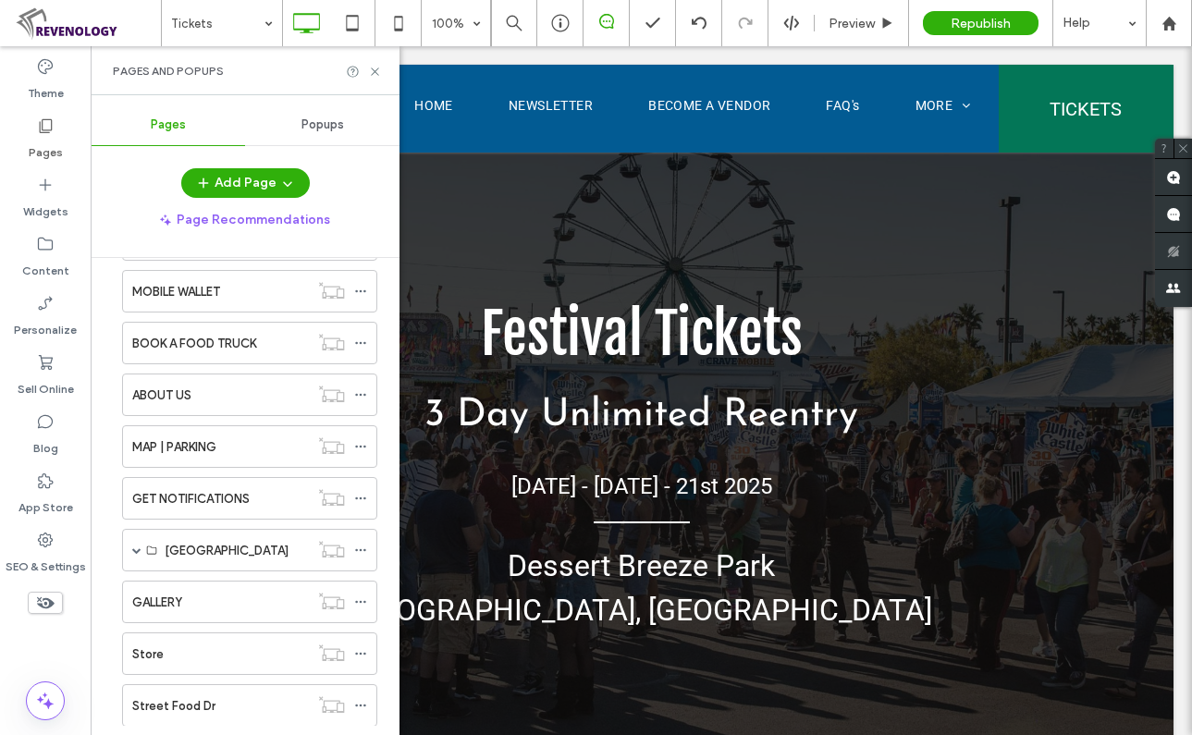
scroll to position [1102, 0]
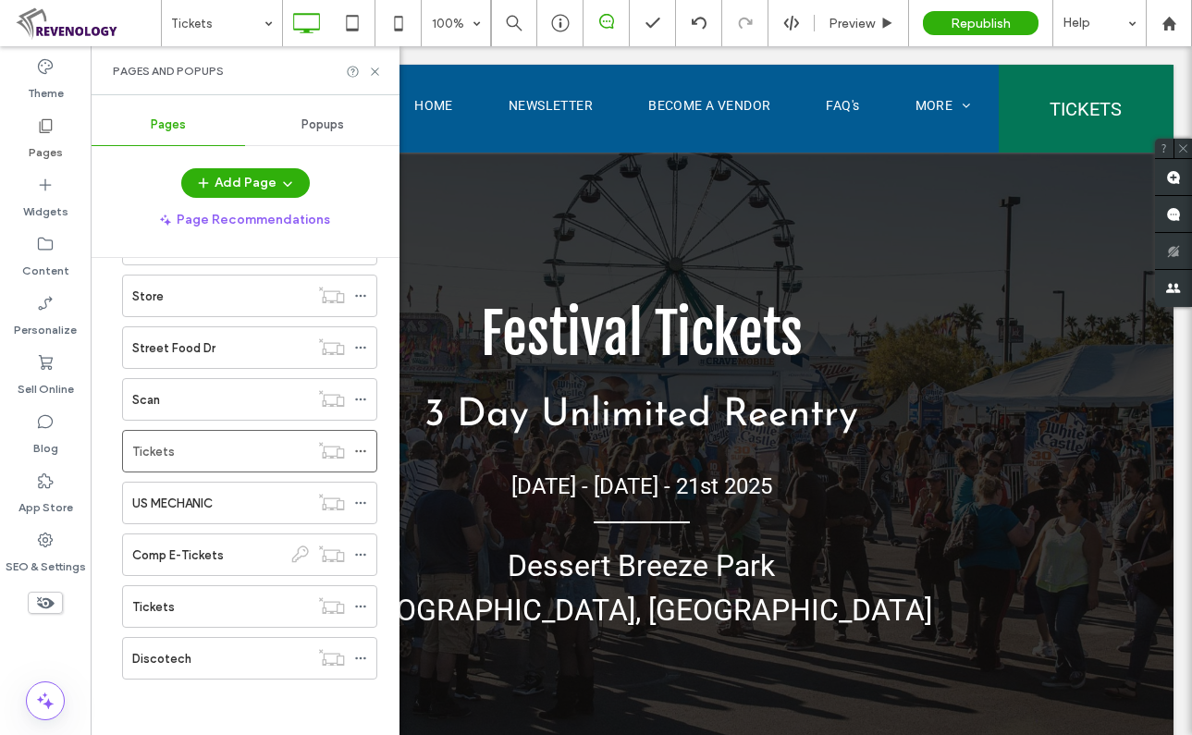
click at [361, 453] on icon at bounding box center [360, 451] width 13 height 13
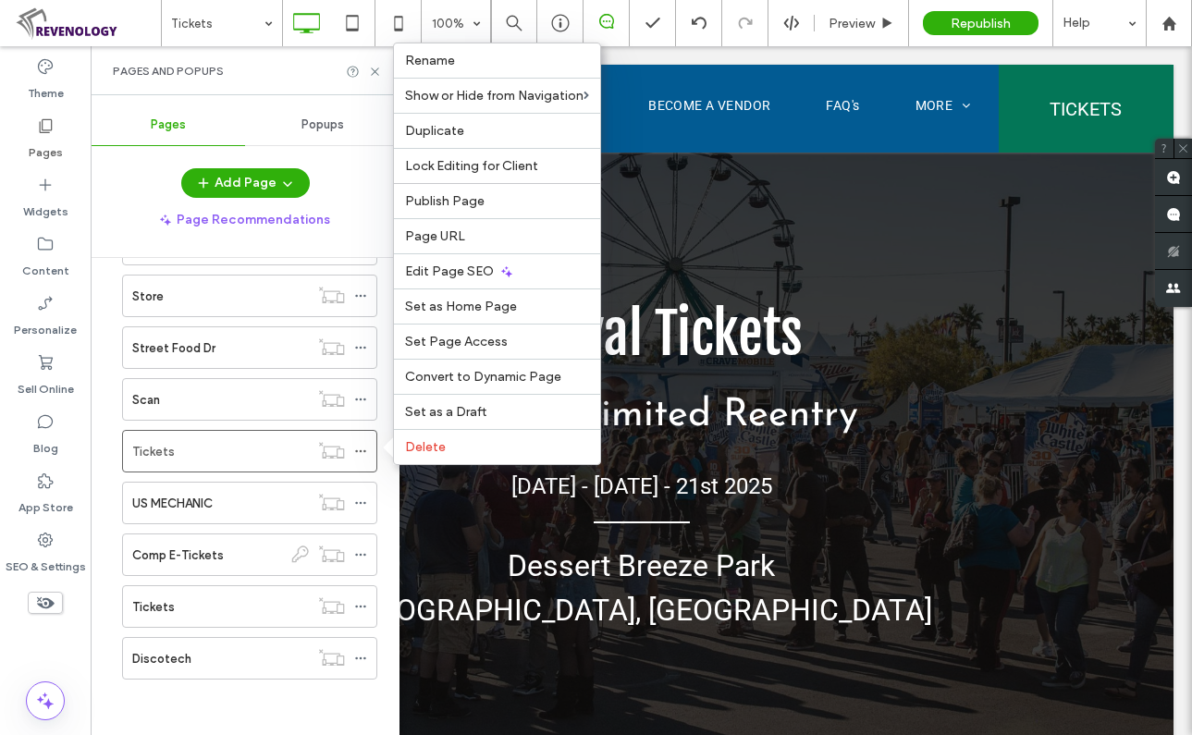
click at [517, 194] on label "Publish Page" at bounding box center [497, 201] width 184 height 16
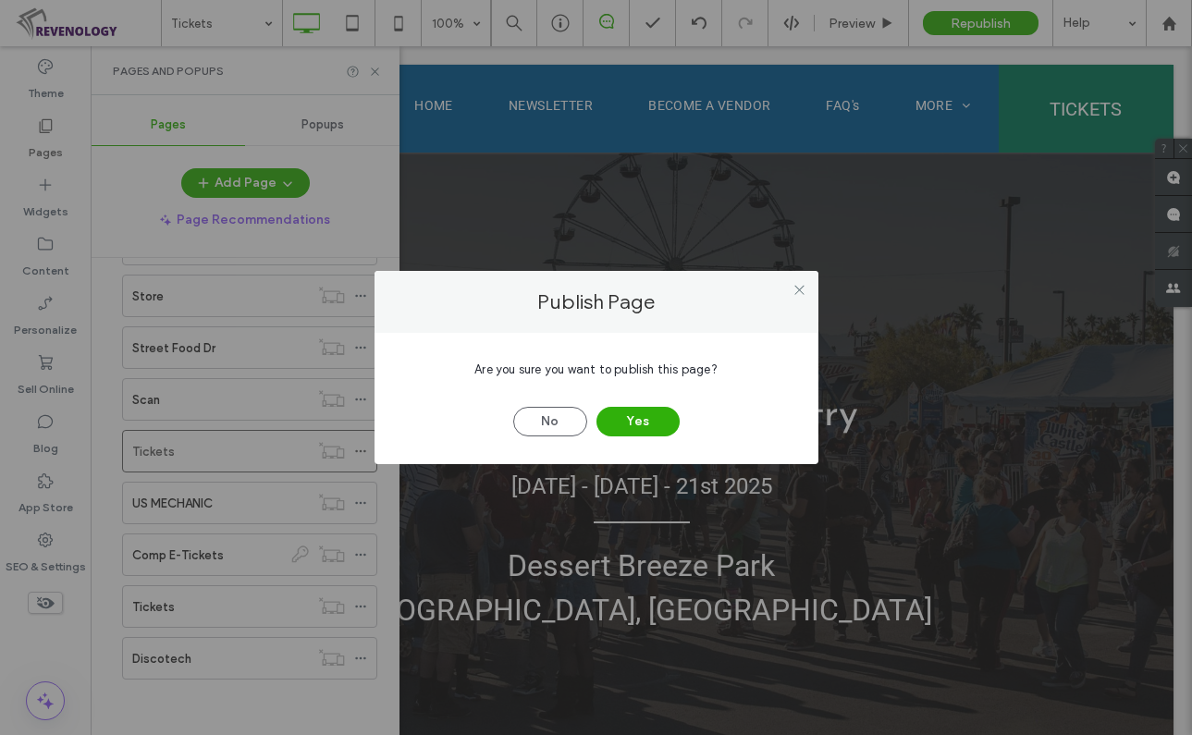
click at [621, 413] on button "Yes" at bounding box center [638, 422] width 83 height 30
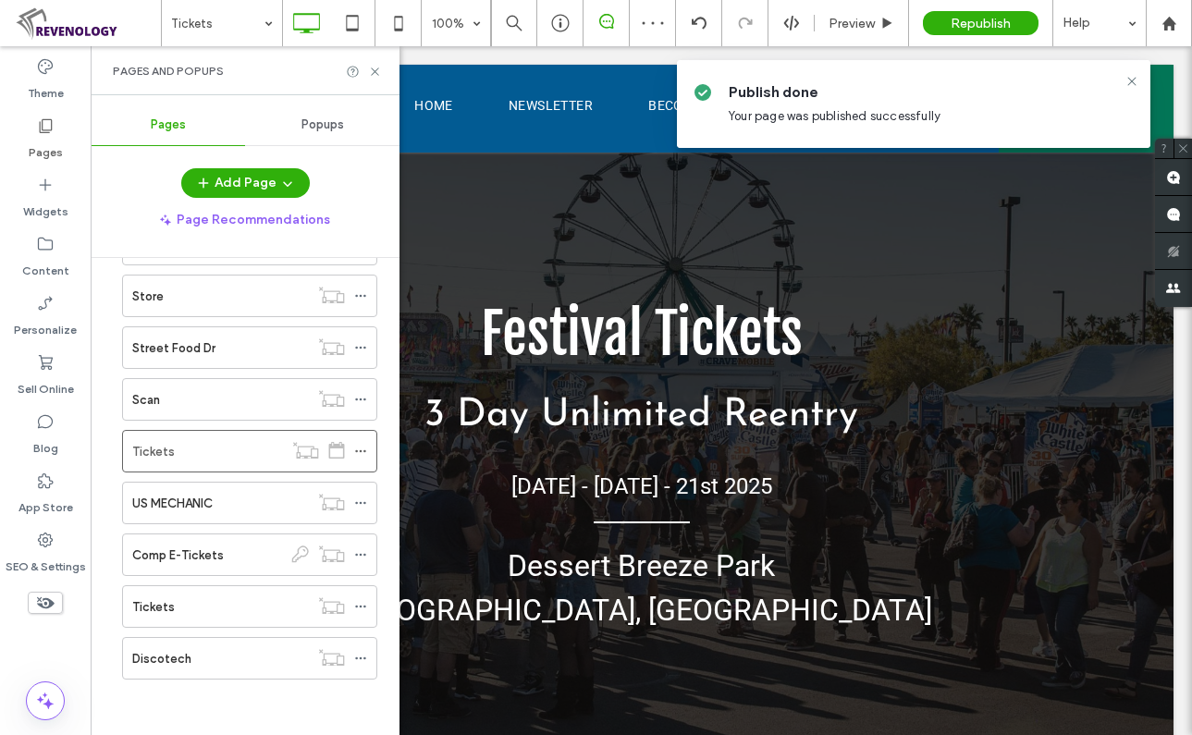
click at [1133, 85] on icon at bounding box center [1132, 81] width 15 height 15
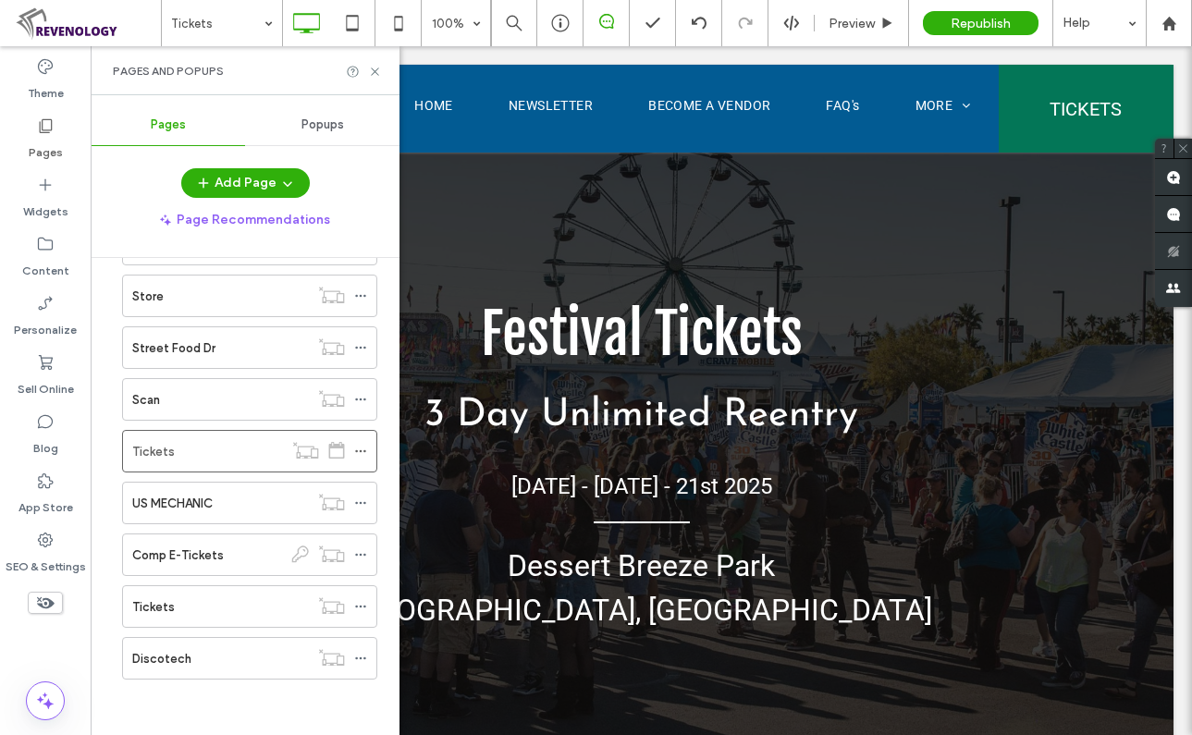
click at [377, 69] on use at bounding box center [374, 71] width 7 height 7
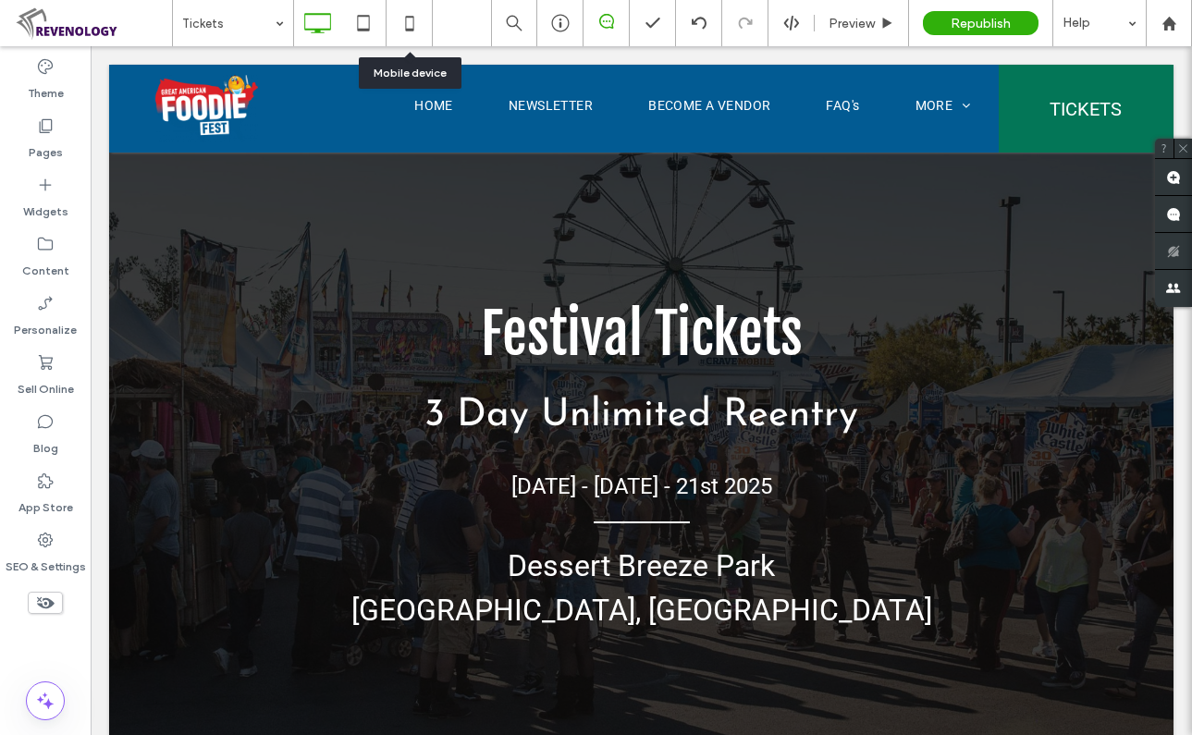
click at [394, 25] on icon at bounding box center [409, 23] width 37 height 37
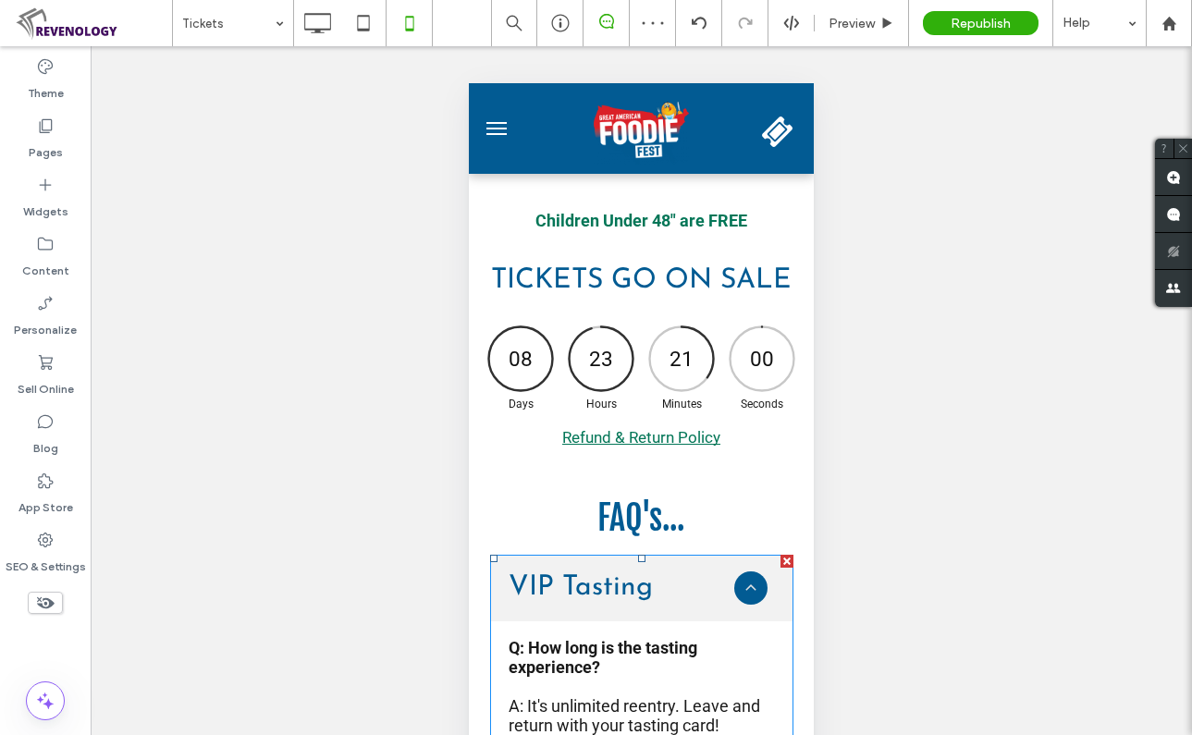
scroll to position [370, 0]
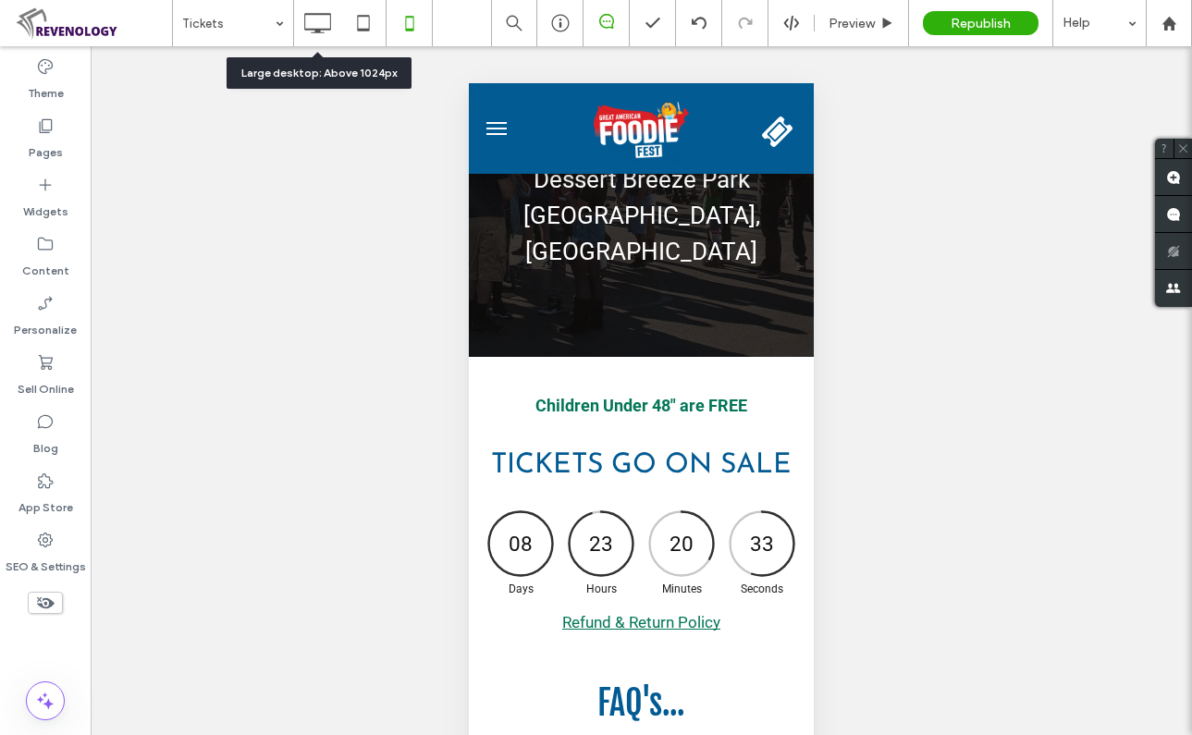
click at [314, 17] on icon at bounding box center [317, 23] width 37 height 37
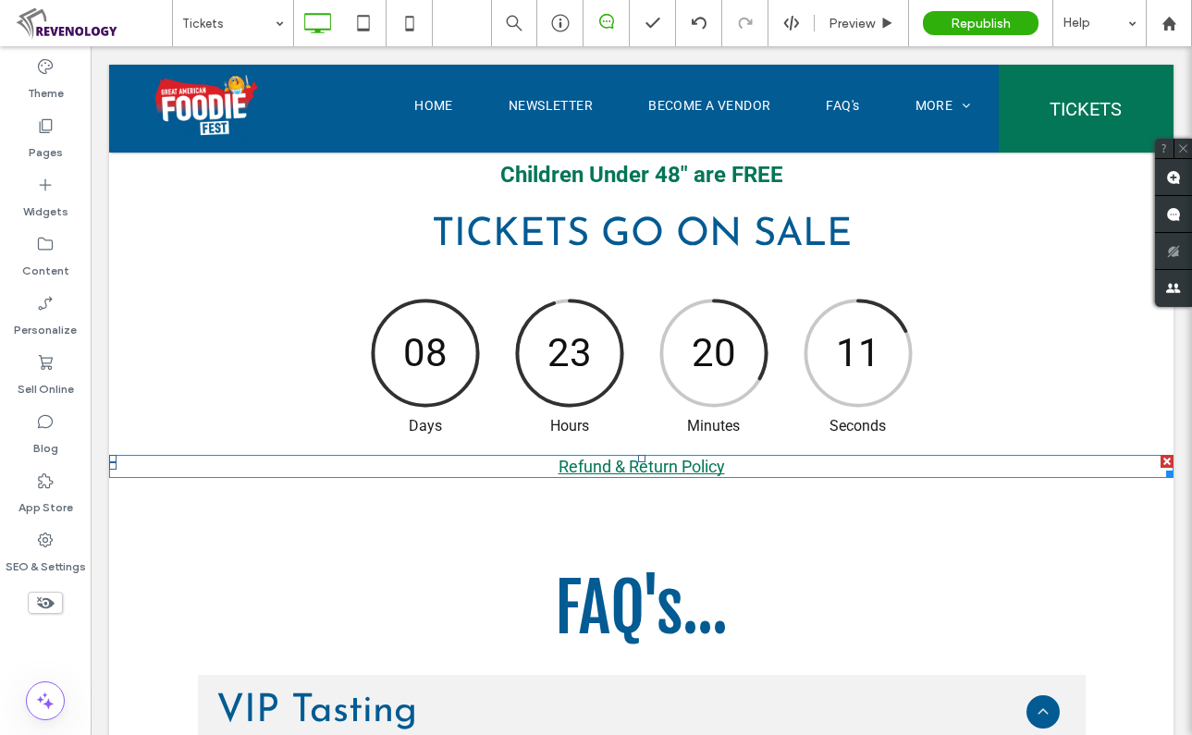
scroll to position [555, 0]
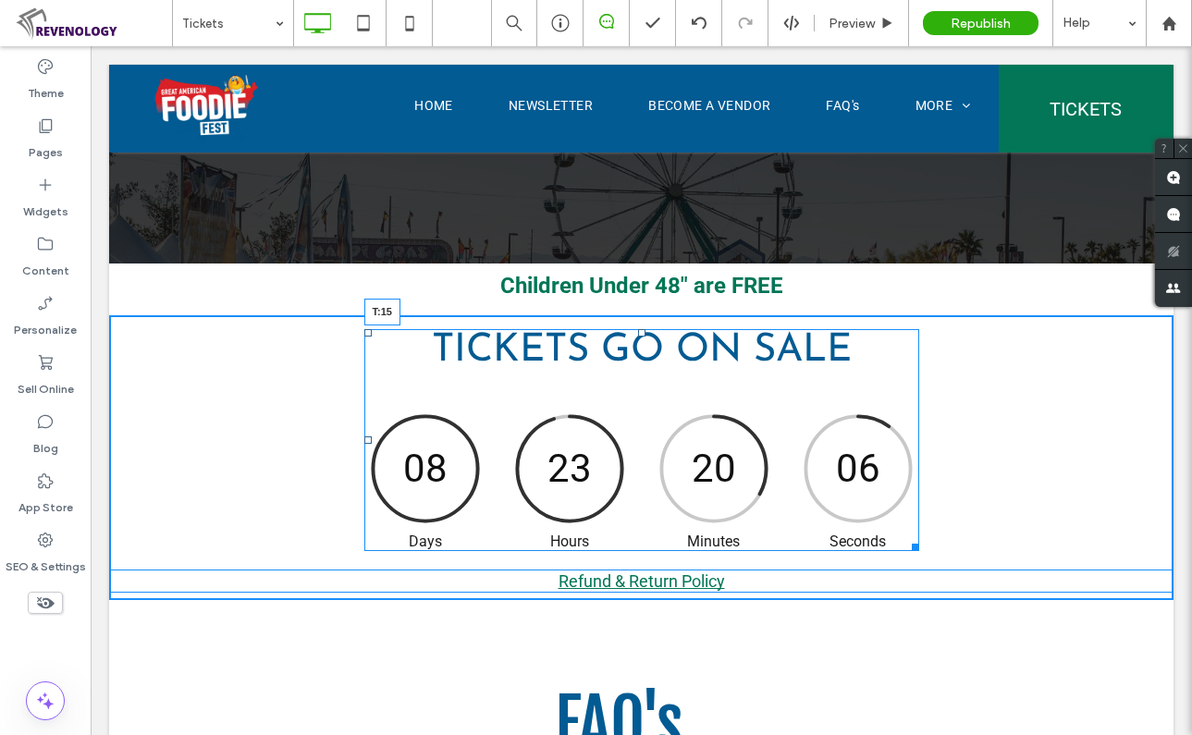
drag, startPoint x: 634, startPoint y: 330, endPoint x: 724, endPoint y: 381, distance: 103.9
click at [638, 335] on div at bounding box center [641, 332] width 7 height 7
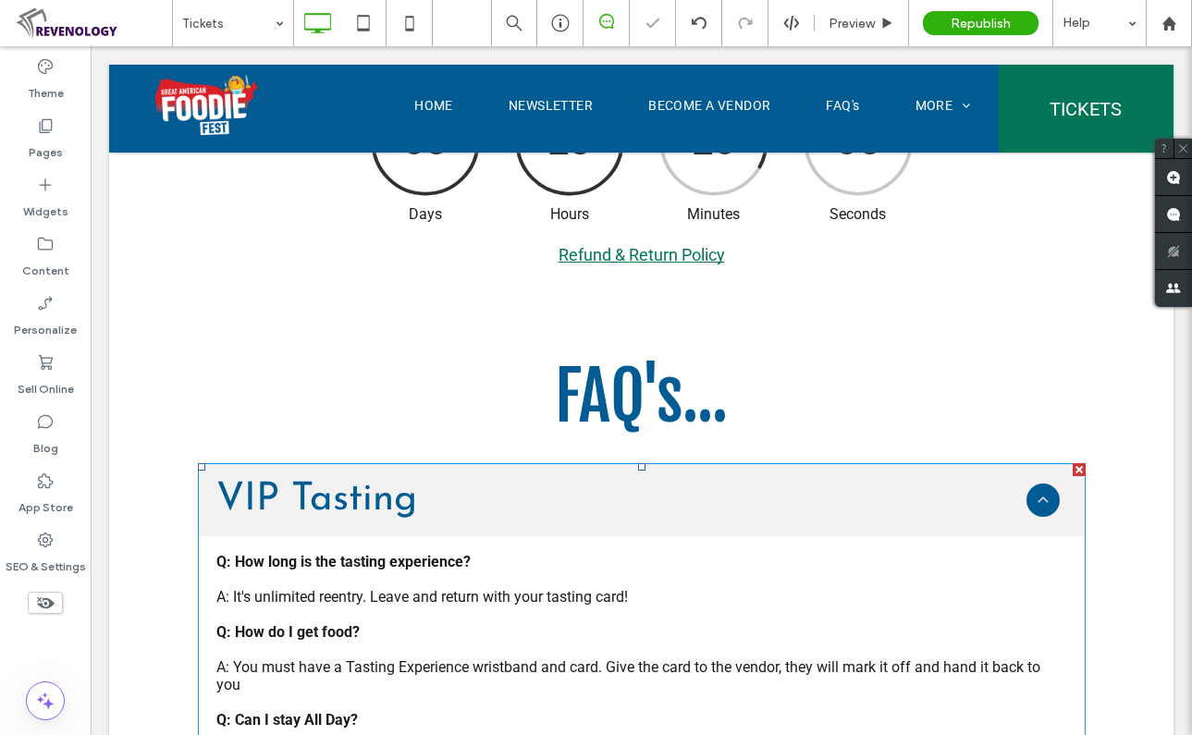
scroll to position [925, 0]
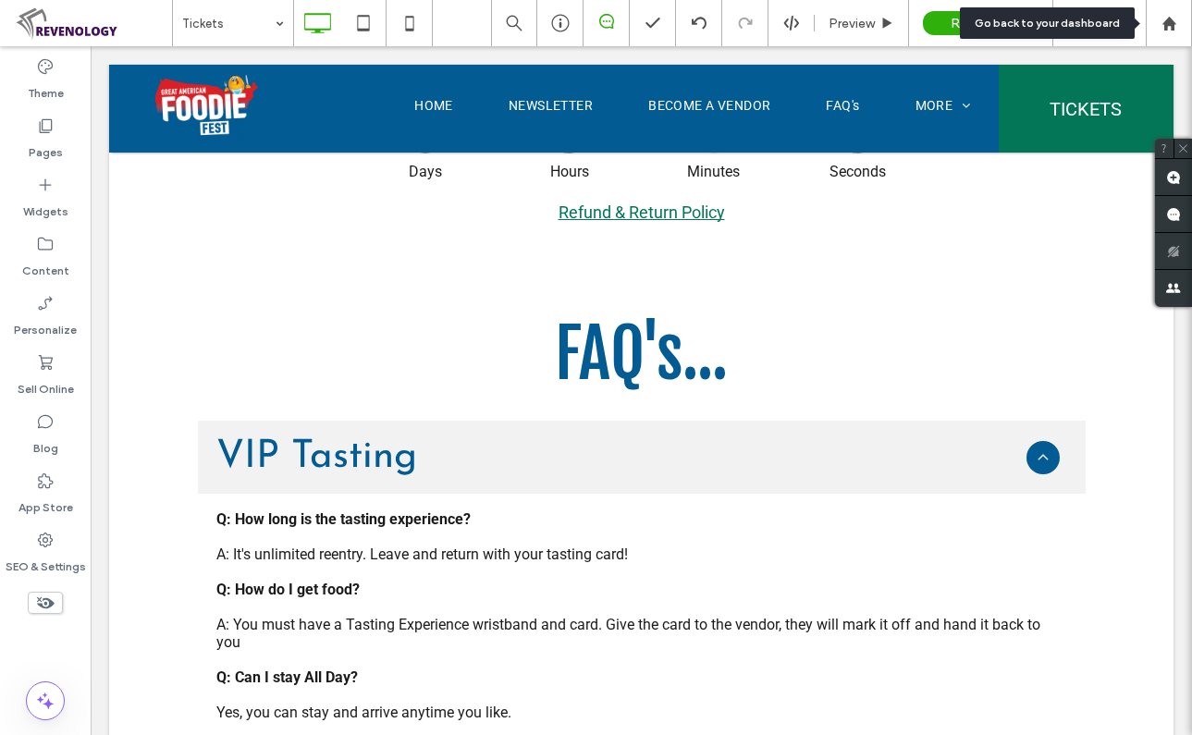
click at [1168, 23] on use at bounding box center [1169, 23] width 14 height 14
